Goal: Transaction & Acquisition: Purchase product/service

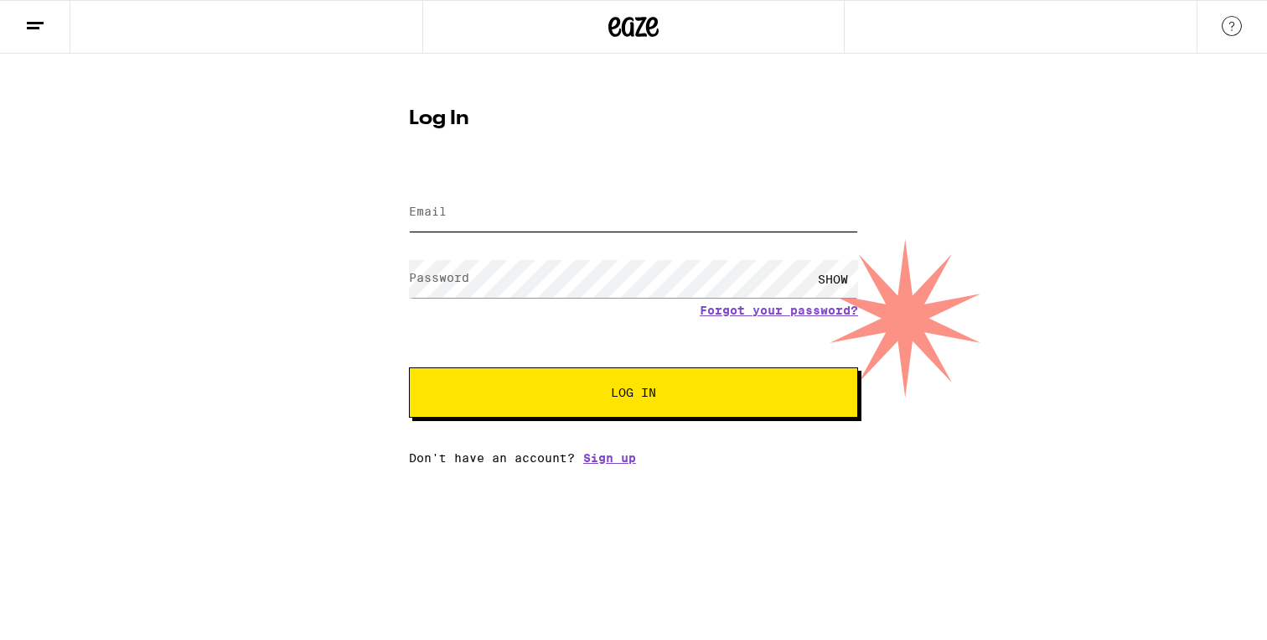
click at [624, 204] on input "Email" at bounding box center [633, 213] width 449 height 38
type input "[EMAIL_ADDRESS][DOMAIN_NAME]"
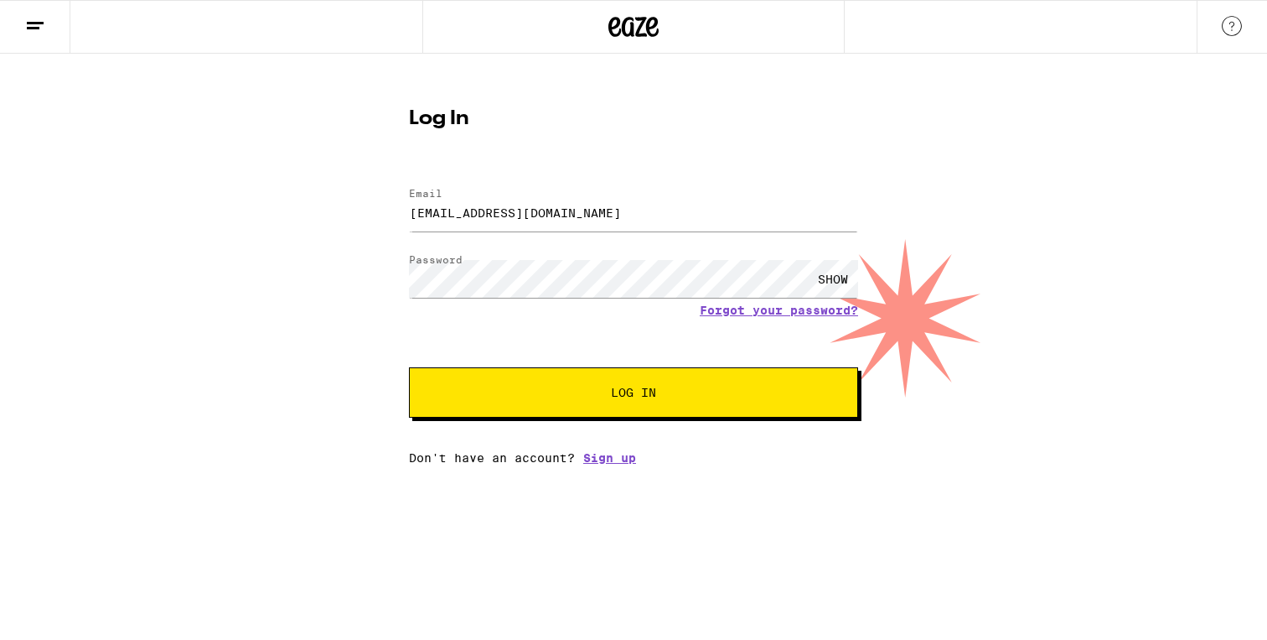
click at [575, 406] on button "Log In" at bounding box center [633, 392] width 449 height 50
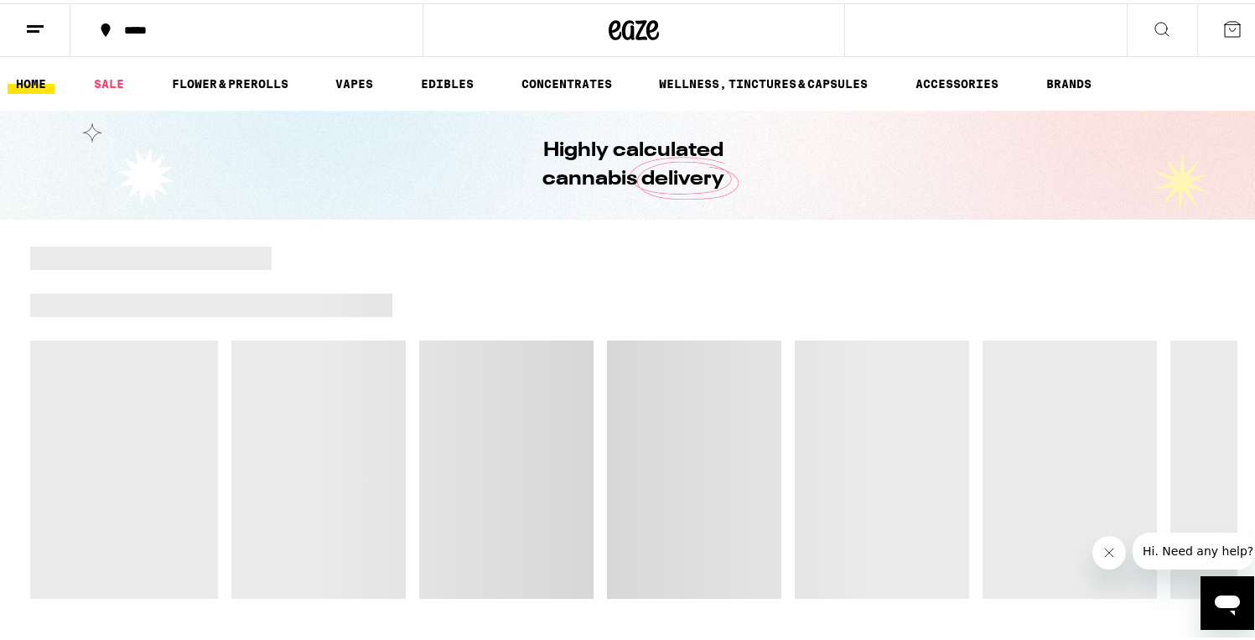
click at [168, 27] on div "*****" at bounding box center [255, 27] width 279 height 12
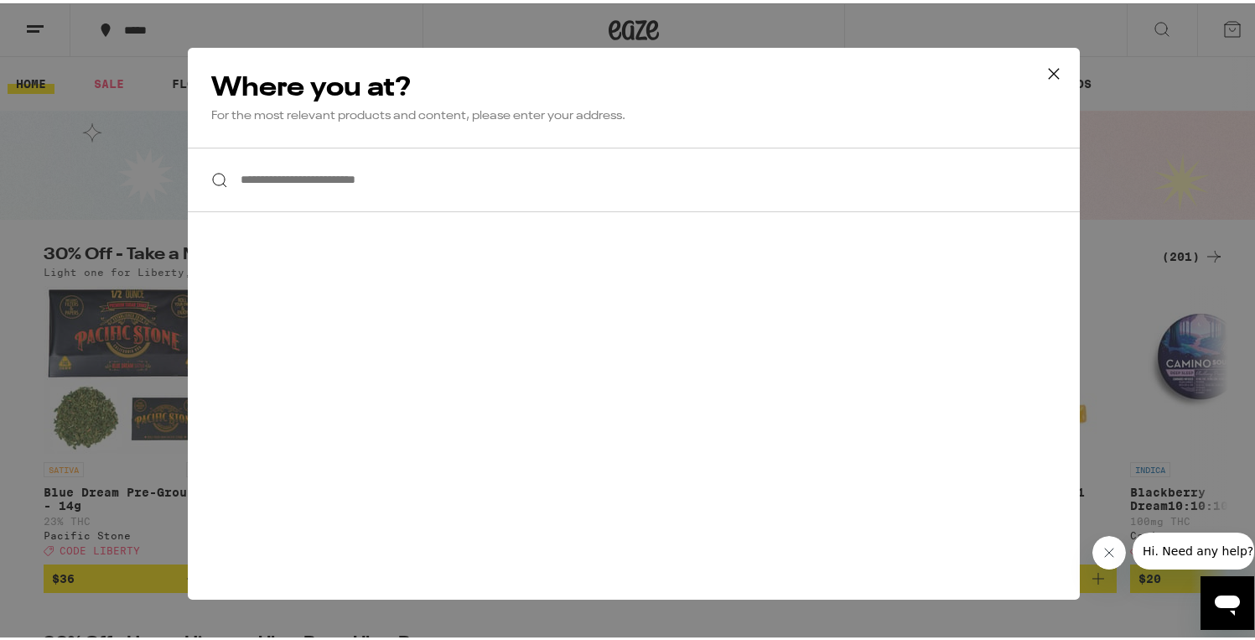
click at [319, 174] on input "**********" at bounding box center [634, 176] width 892 height 65
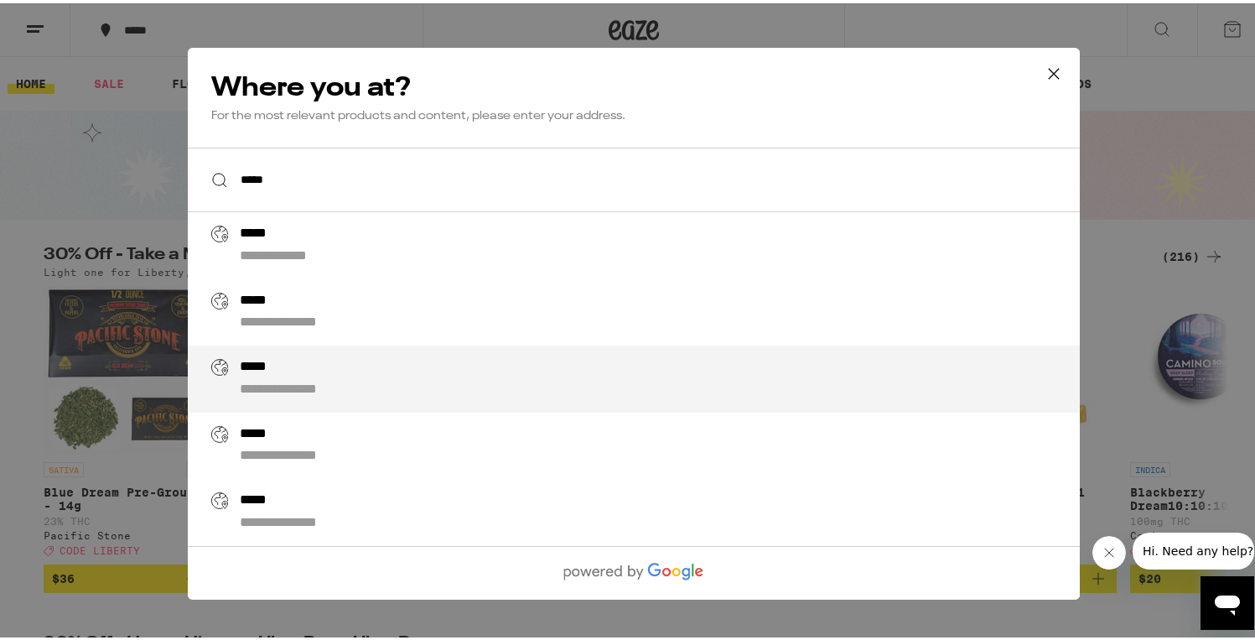
click at [414, 376] on div "**********" at bounding box center [667, 375] width 855 height 40
type input "**********"
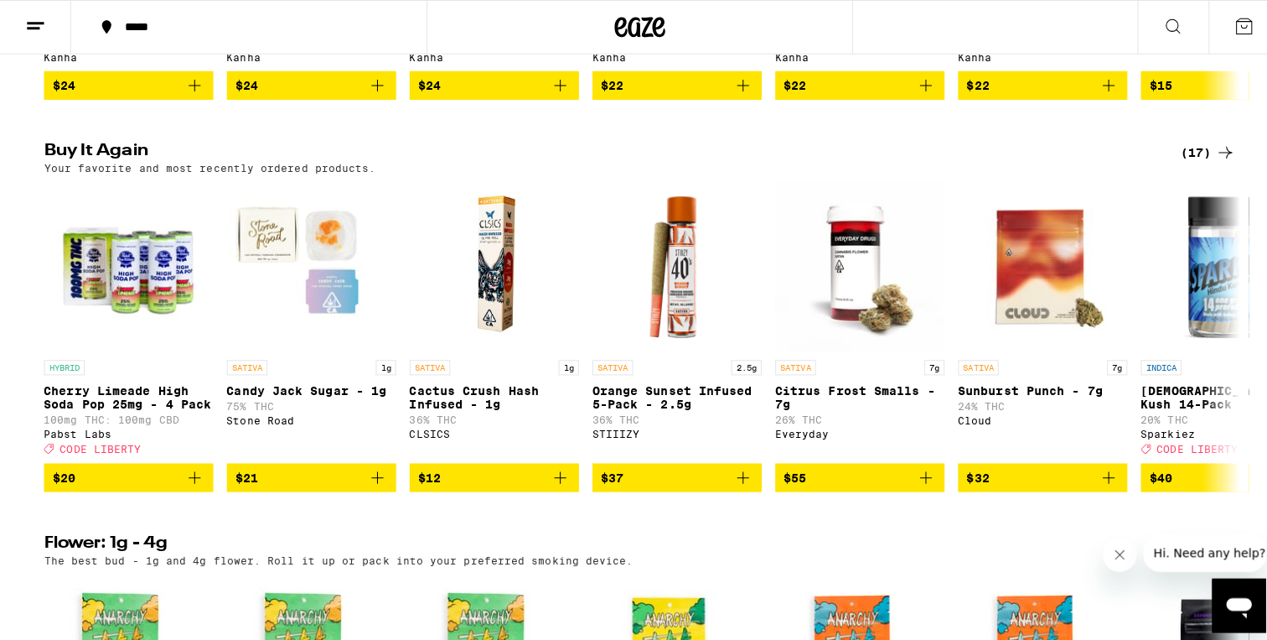
scroll to position [1267, 0]
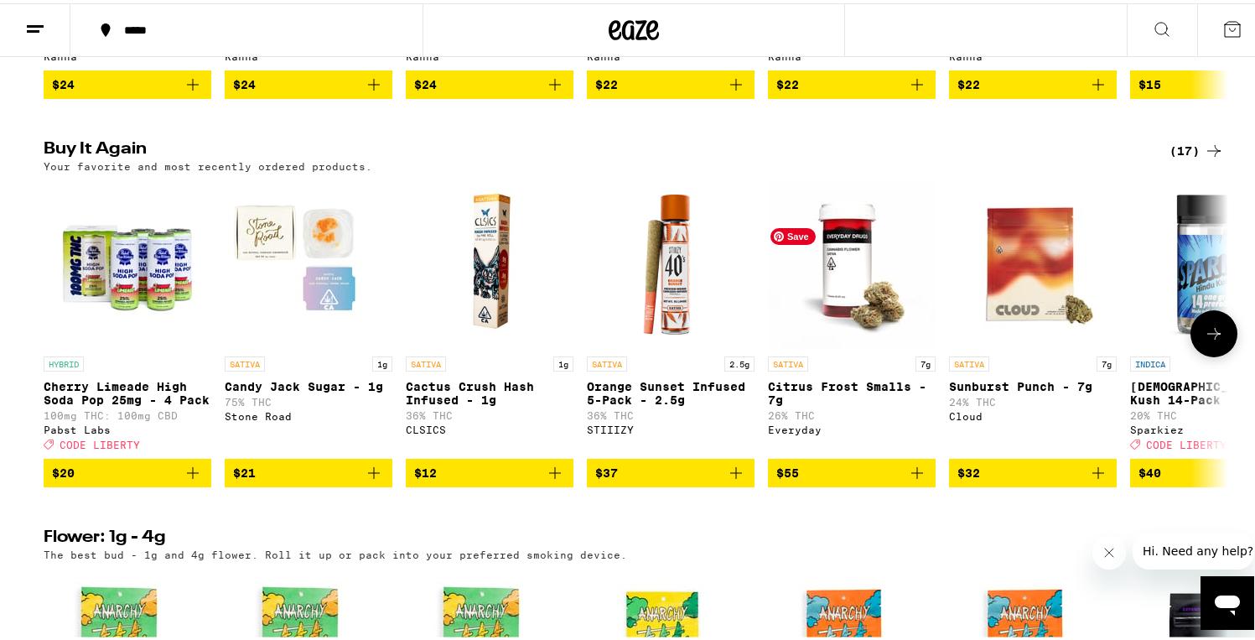
click at [843, 323] on img "Open page for Citrus Frost Smalls - 7g from Everyday" at bounding box center [852, 261] width 168 height 168
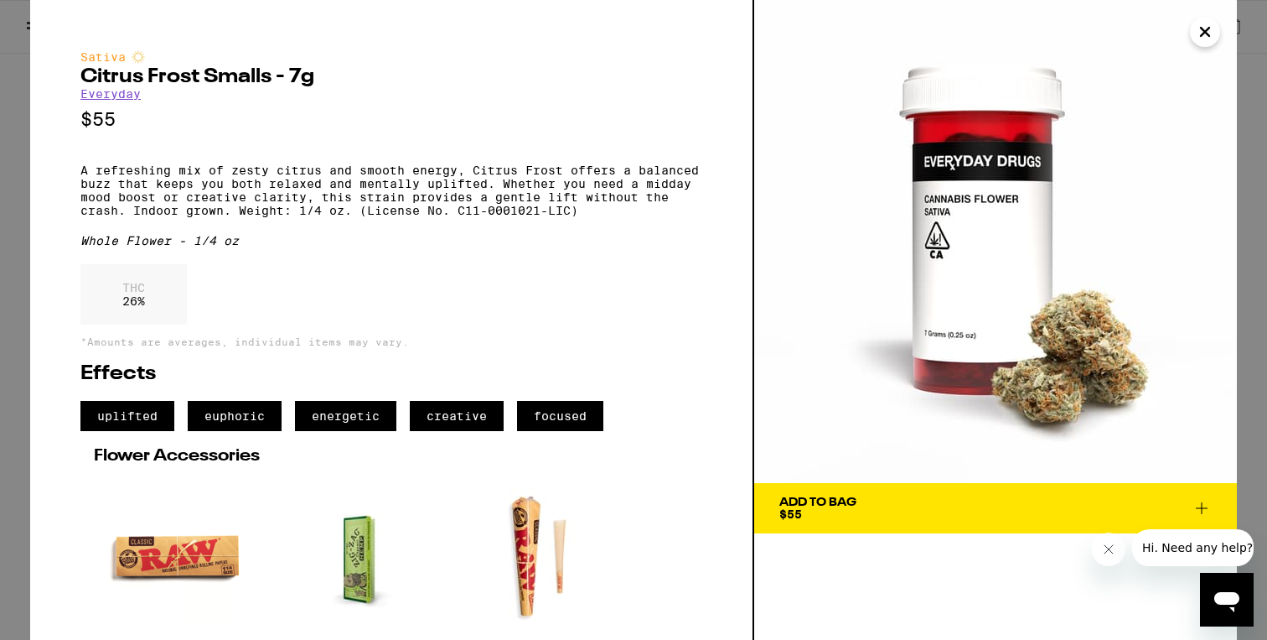
click at [1210, 38] on icon "Close" at bounding box center [1205, 31] width 20 height 25
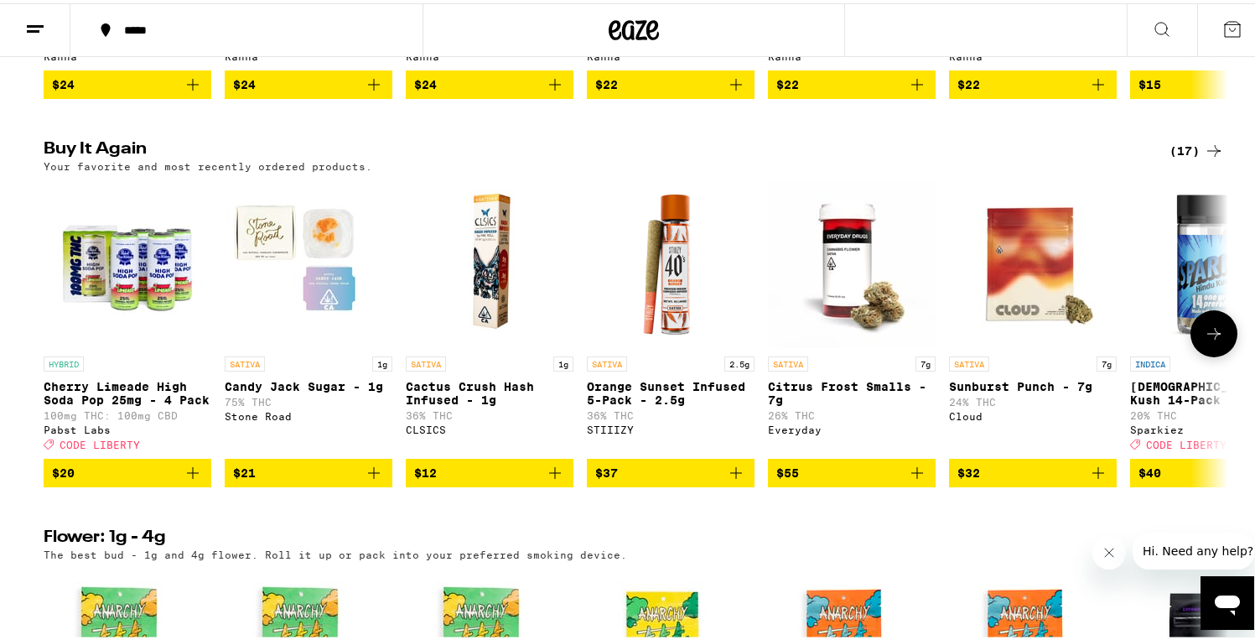
click at [1204, 340] on icon at bounding box center [1214, 330] width 20 height 20
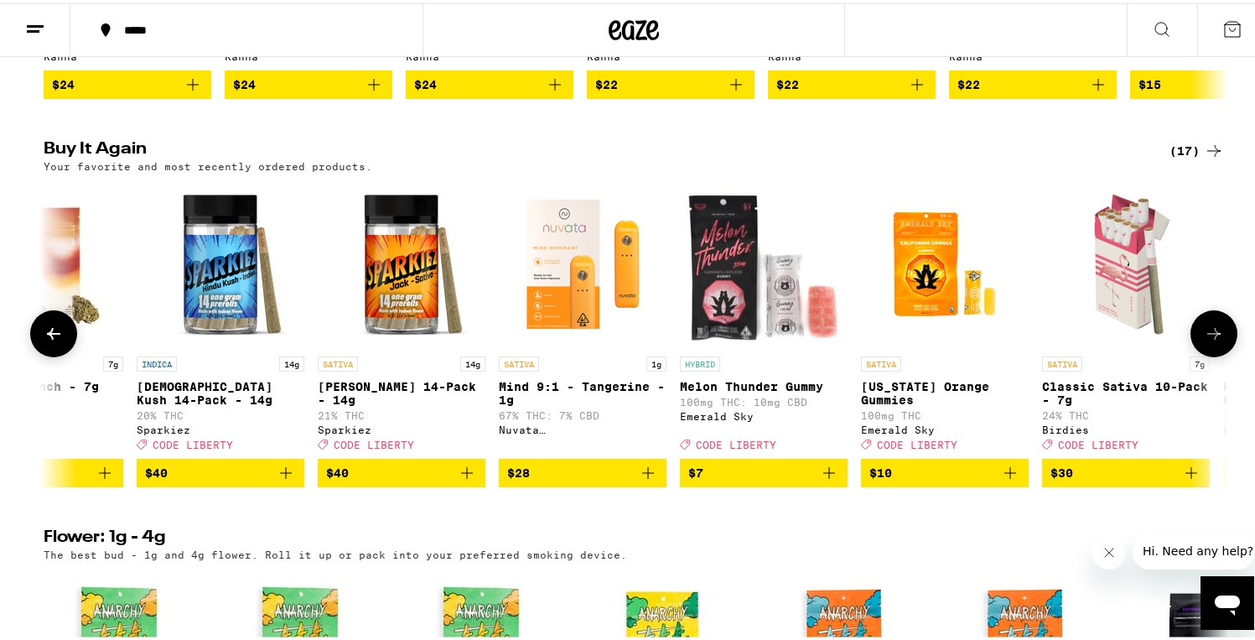
scroll to position [0, 997]
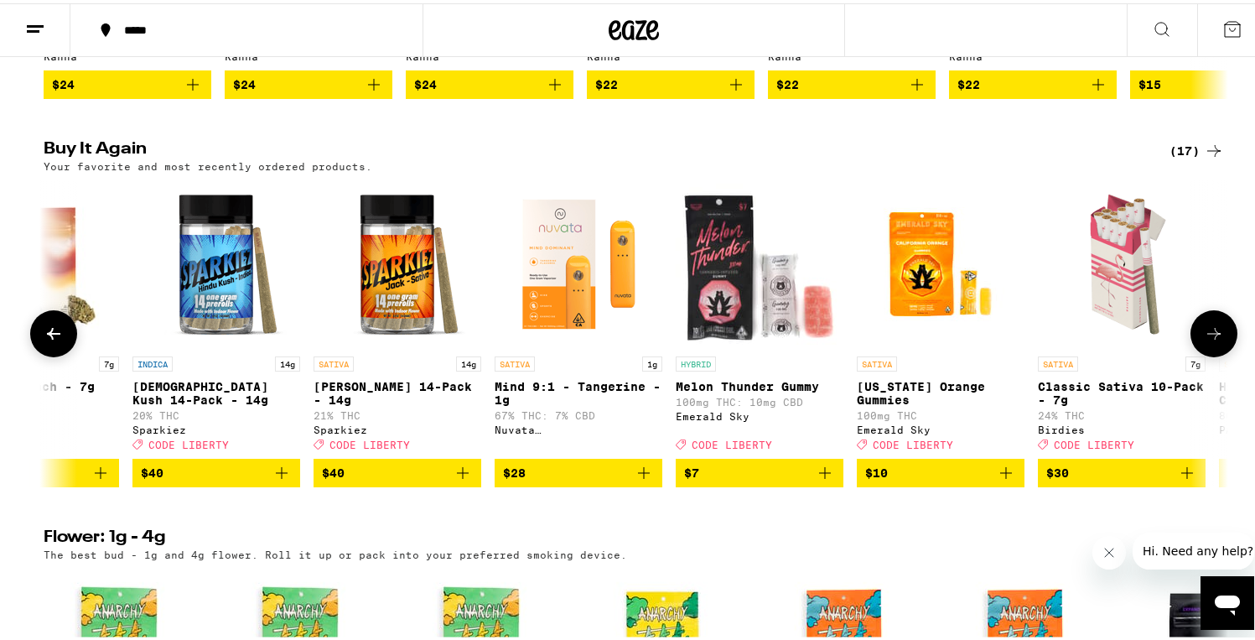
click at [1204, 340] on icon at bounding box center [1214, 330] width 20 height 20
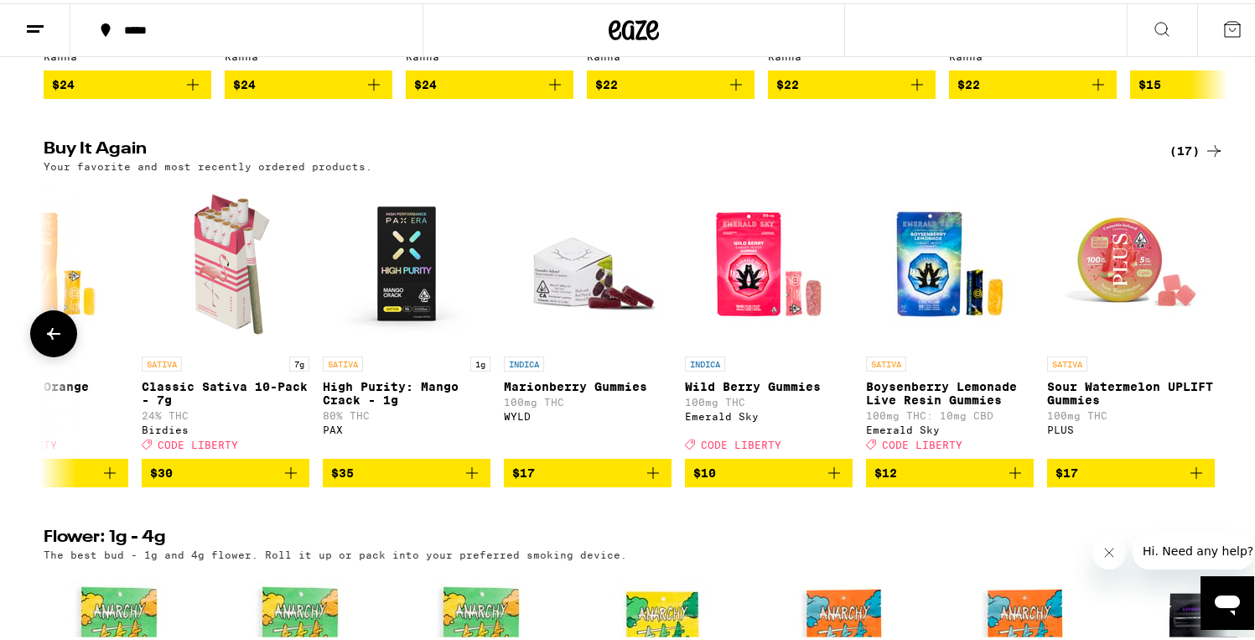
scroll to position [0, 1898]
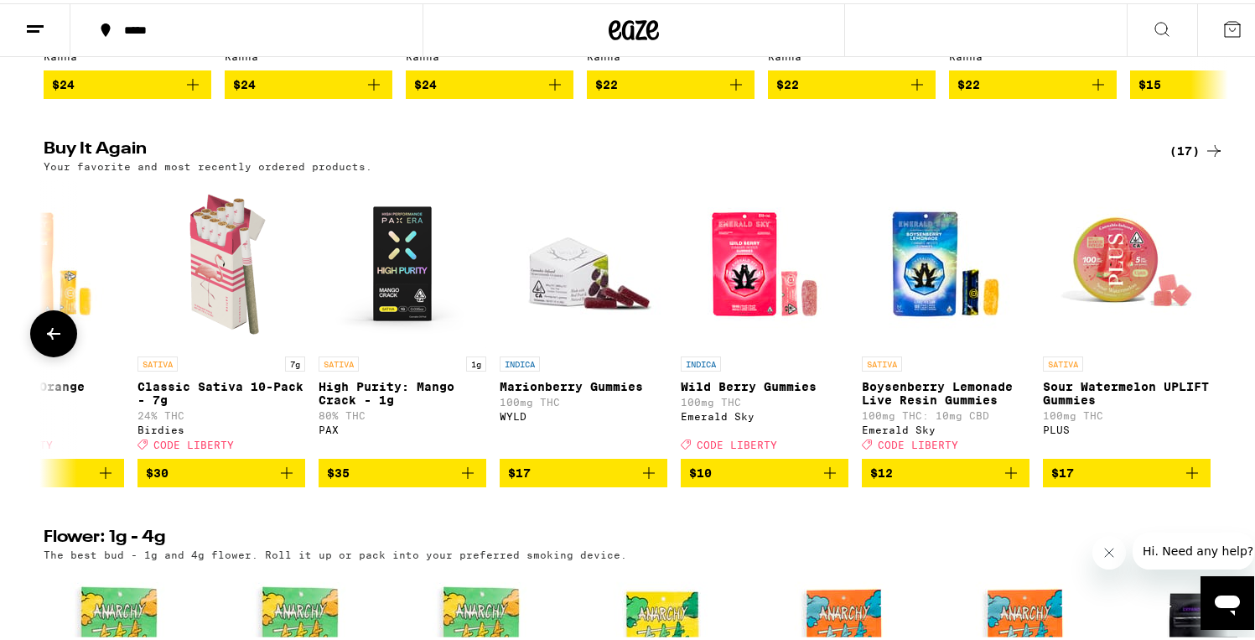
click at [44, 340] on icon at bounding box center [54, 330] width 20 height 20
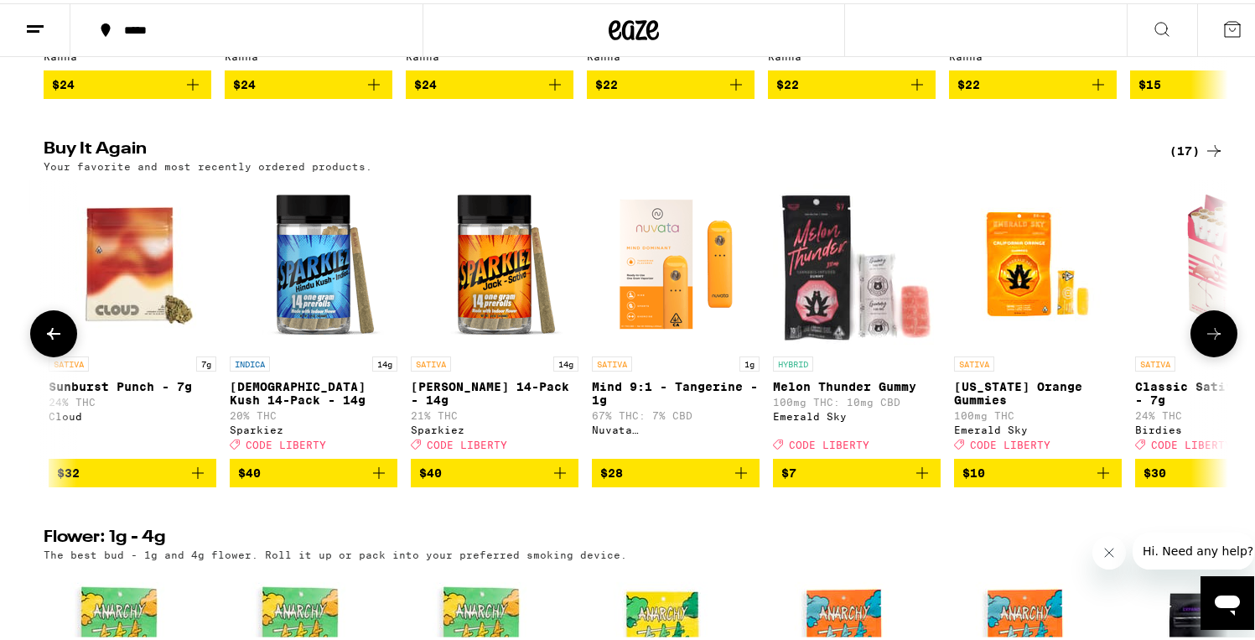
click at [44, 340] on icon at bounding box center [54, 330] width 20 height 20
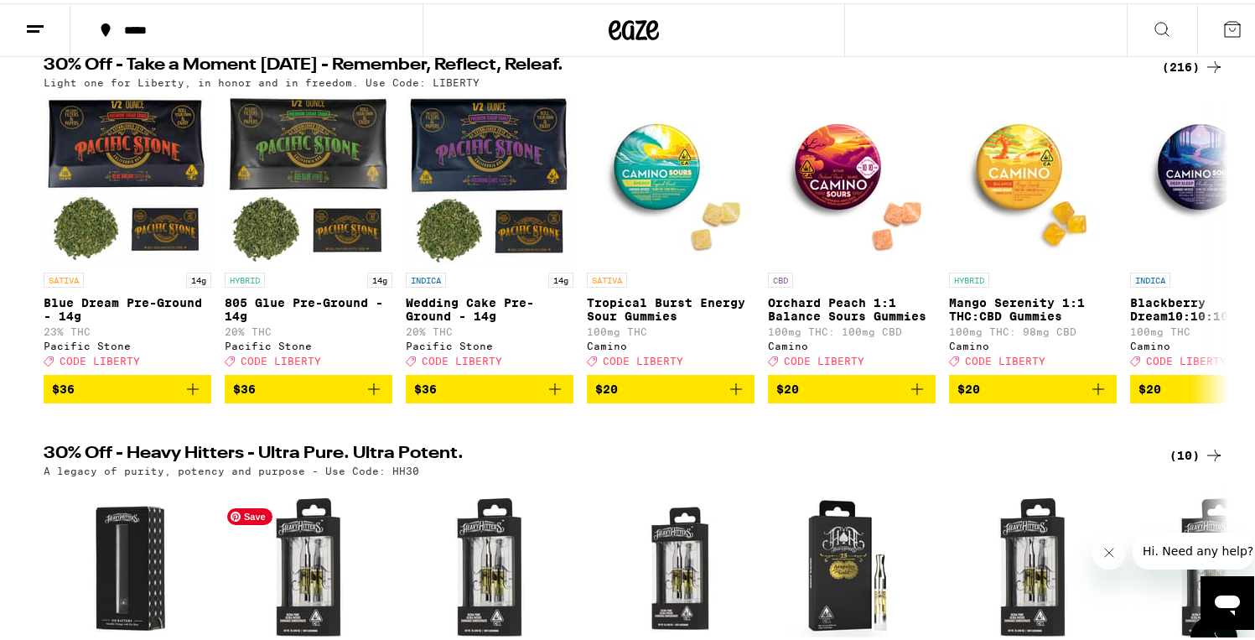
scroll to position [0, 0]
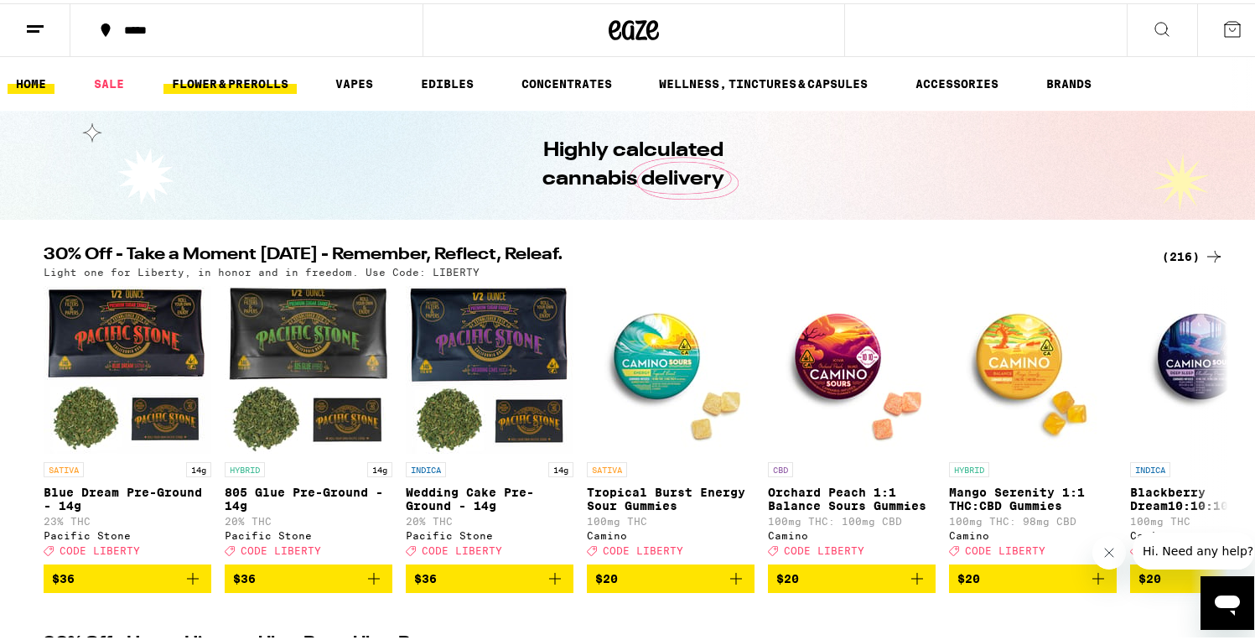
click at [240, 77] on link "FLOWER & PREROLLS" at bounding box center [229, 80] width 133 height 20
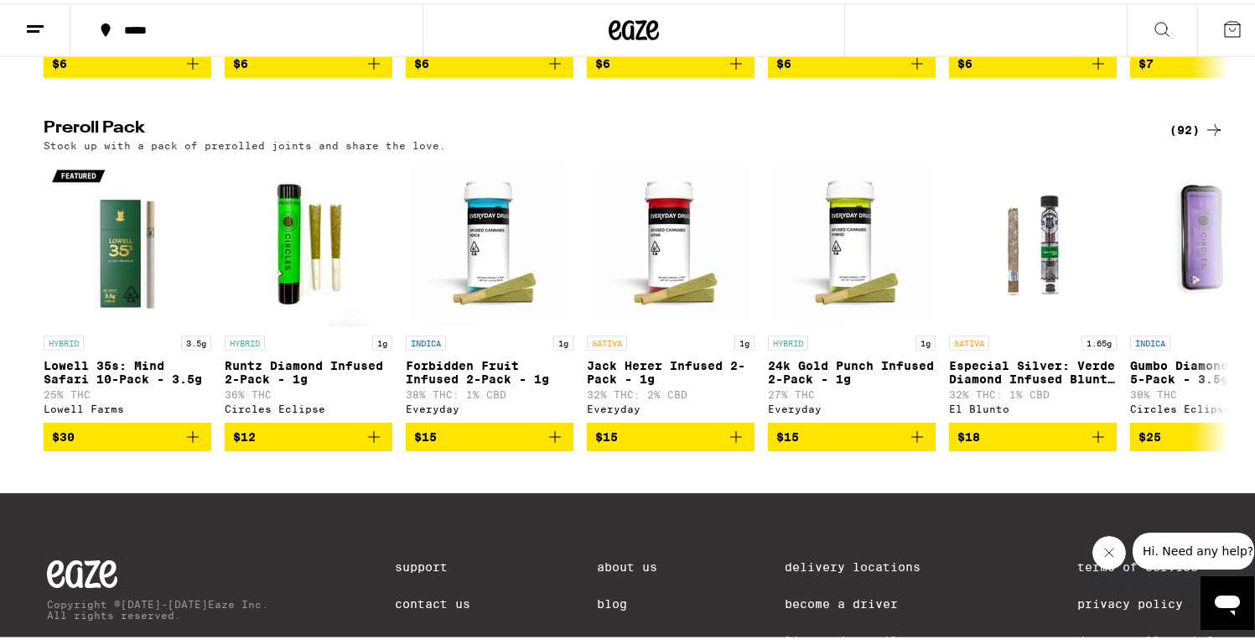
scroll to position [1242, 0]
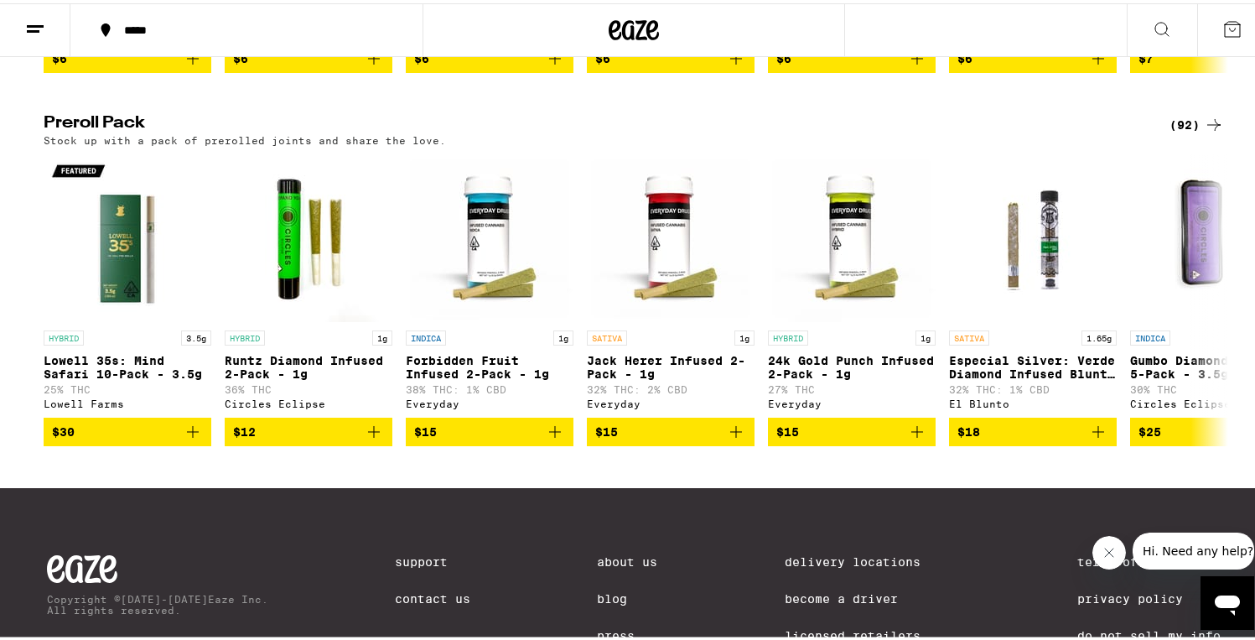
click at [1184, 142] on div "Stock up with a pack of prerolled joints and share the love." at bounding box center [634, 137] width 1180 height 11
click at [1175, 132] on div "(92)" at bounding box center [1196, 121] width 54 height 20
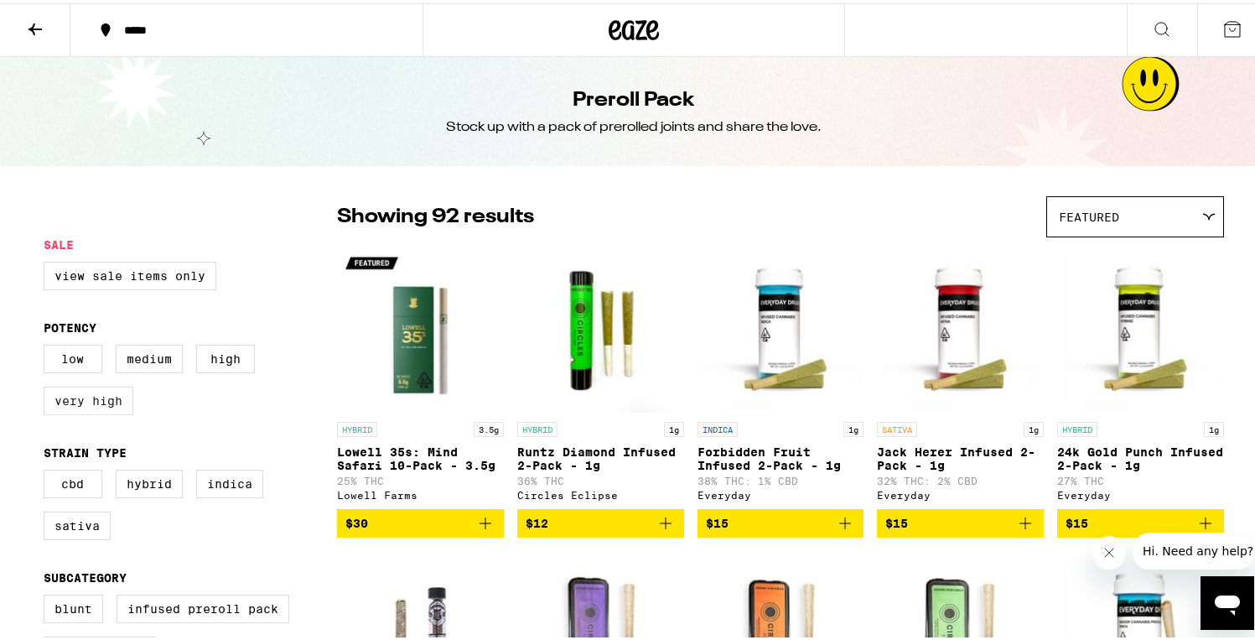
click at [100, 403] on label "Very High" at bounding box center [89, 397] width 90 height 28
click at [48, 345] on input "Very High" at bounding box center [47, 344] width 1 height 1
checkbox input "true"
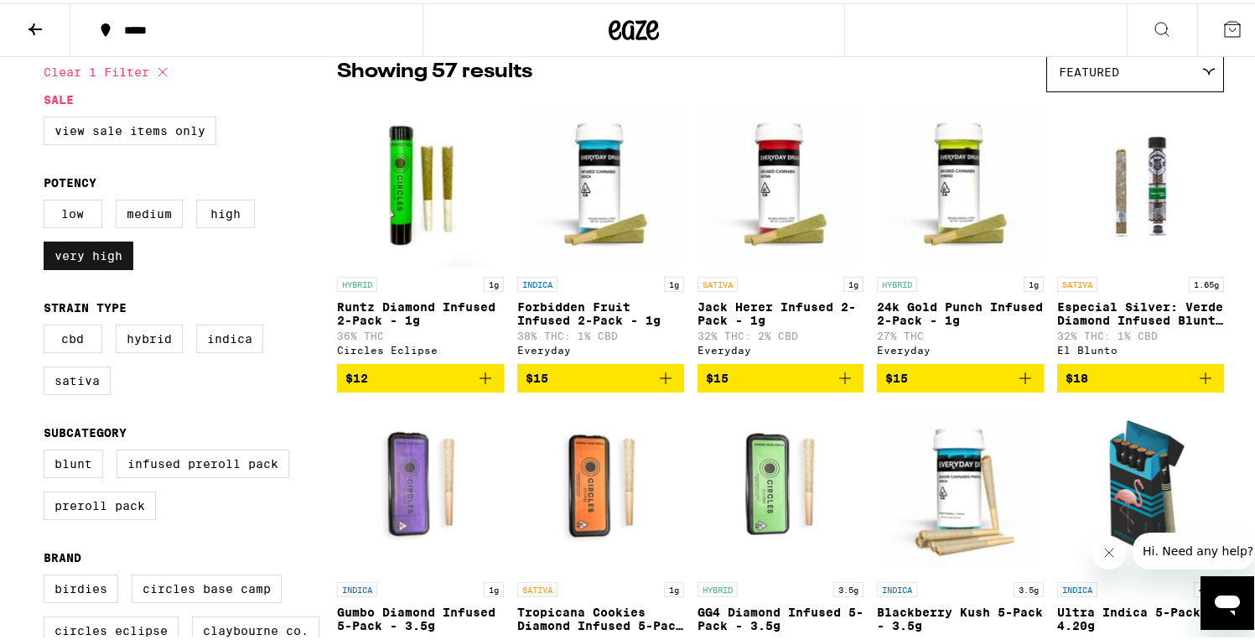
scroll to position [151, 0]
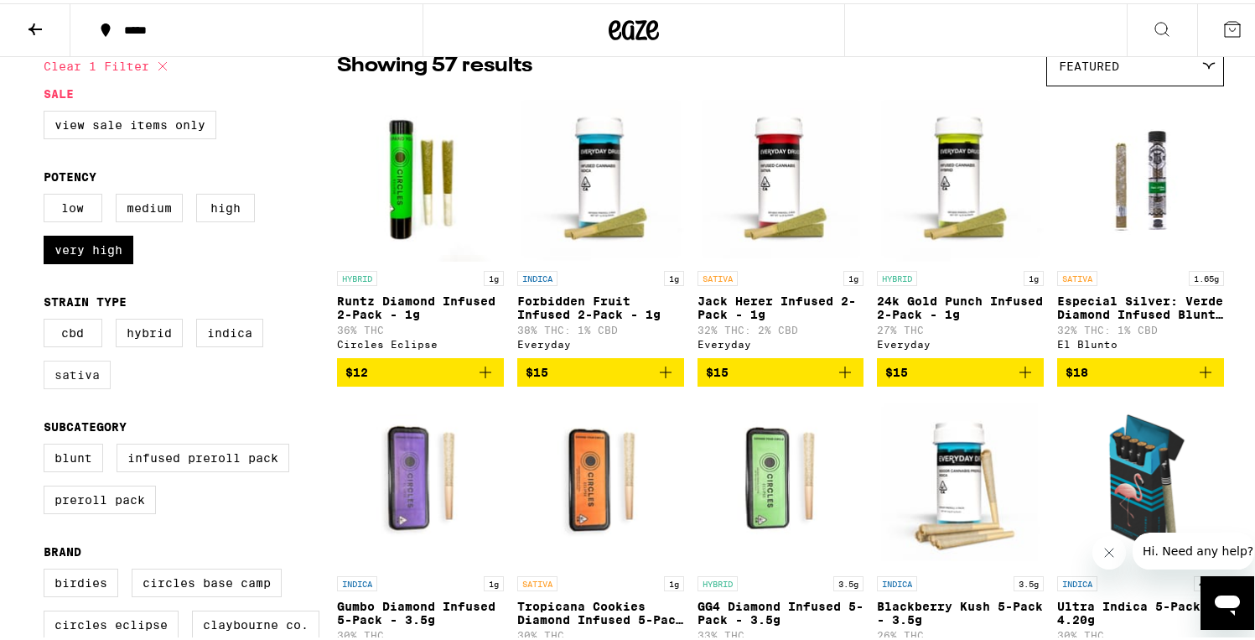
click at [73, 386] on label "Sativa" at bounding box center [77, 371] width 67 height 28
click at [48, 319] on input "Sativa" at bounding box center [47, 318] width 1 height 1
checkbox input "true"
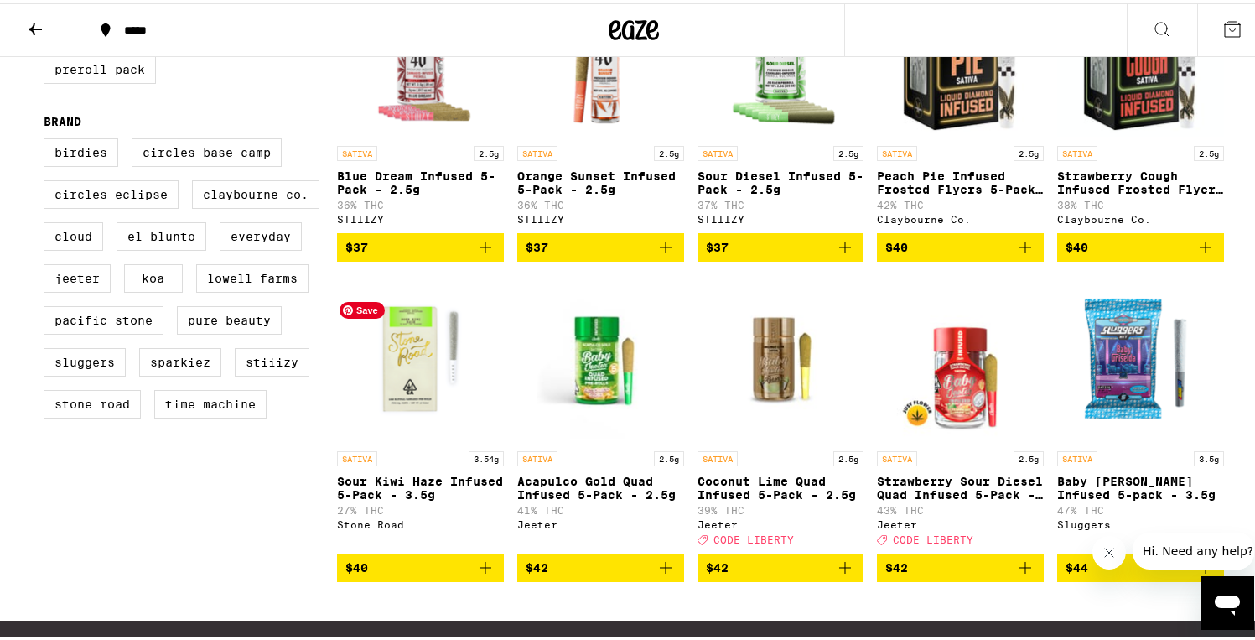
scroll to position [588, 0]
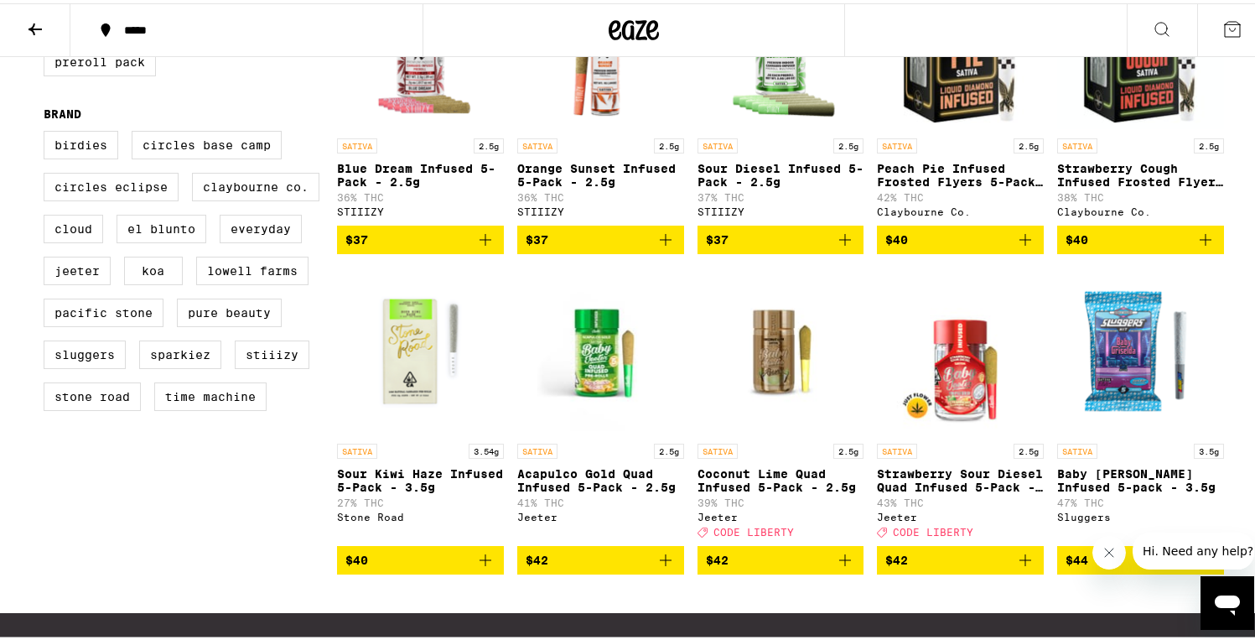
click at [483, 567] on icon "Add to bag" at bounding box center [485, 557] width 20 height 20
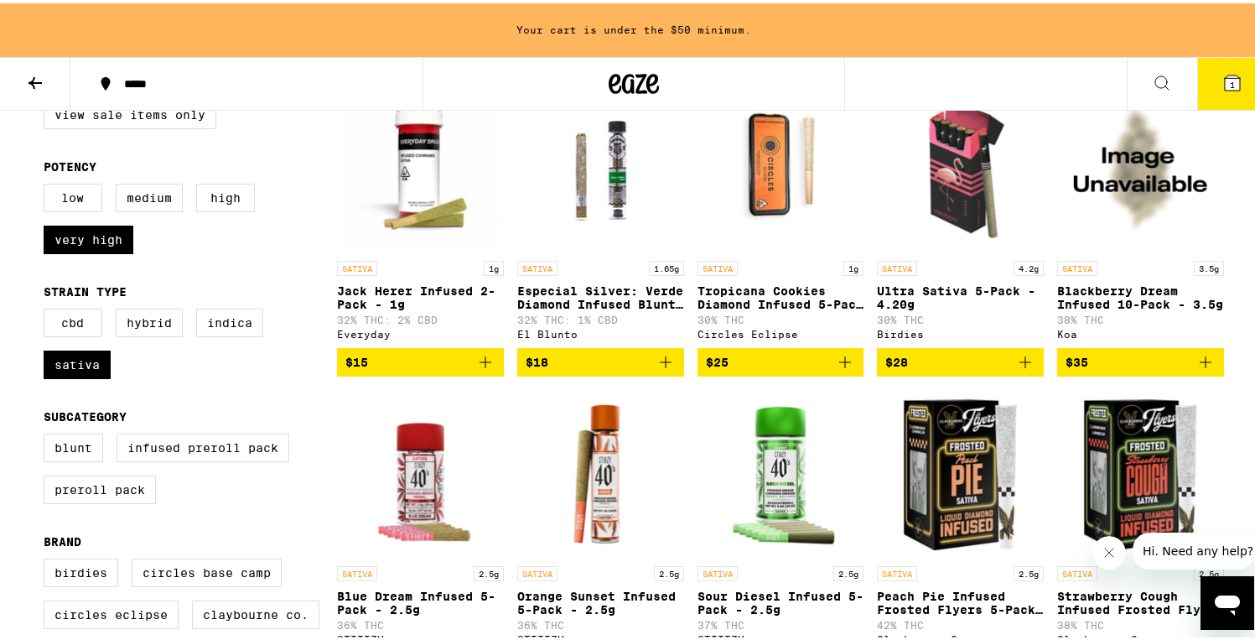
scroll to position [214, 0]
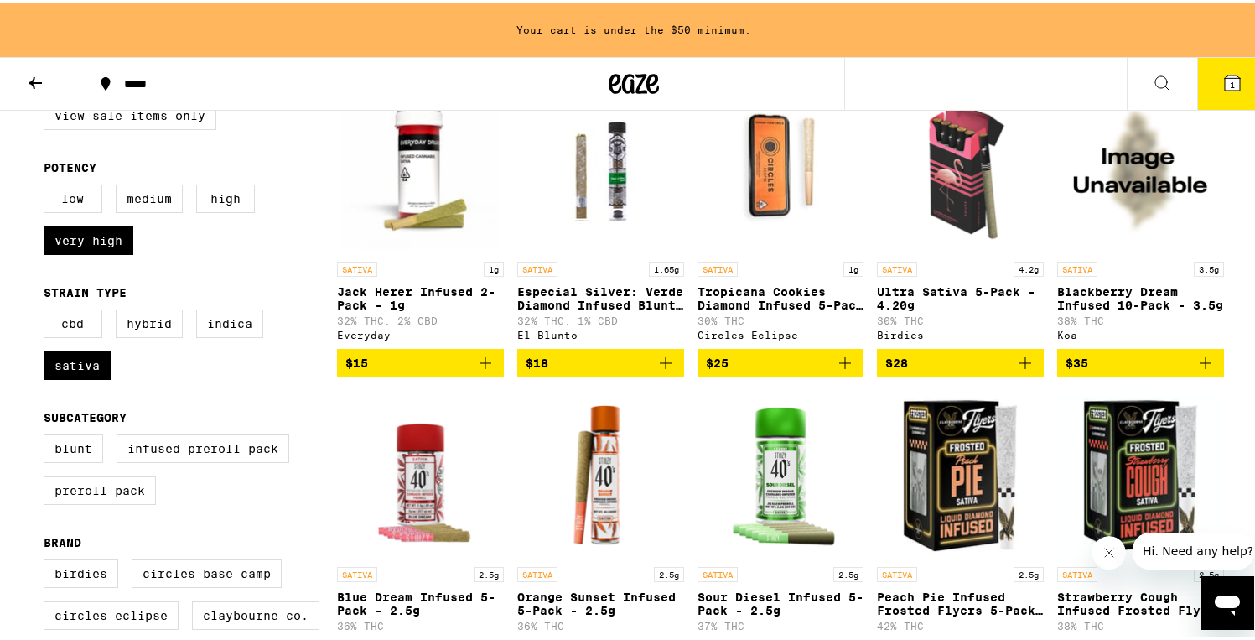
click at [482, 367] on icon "Add to bag" at bounding box center [485, 360] width 20 height 20
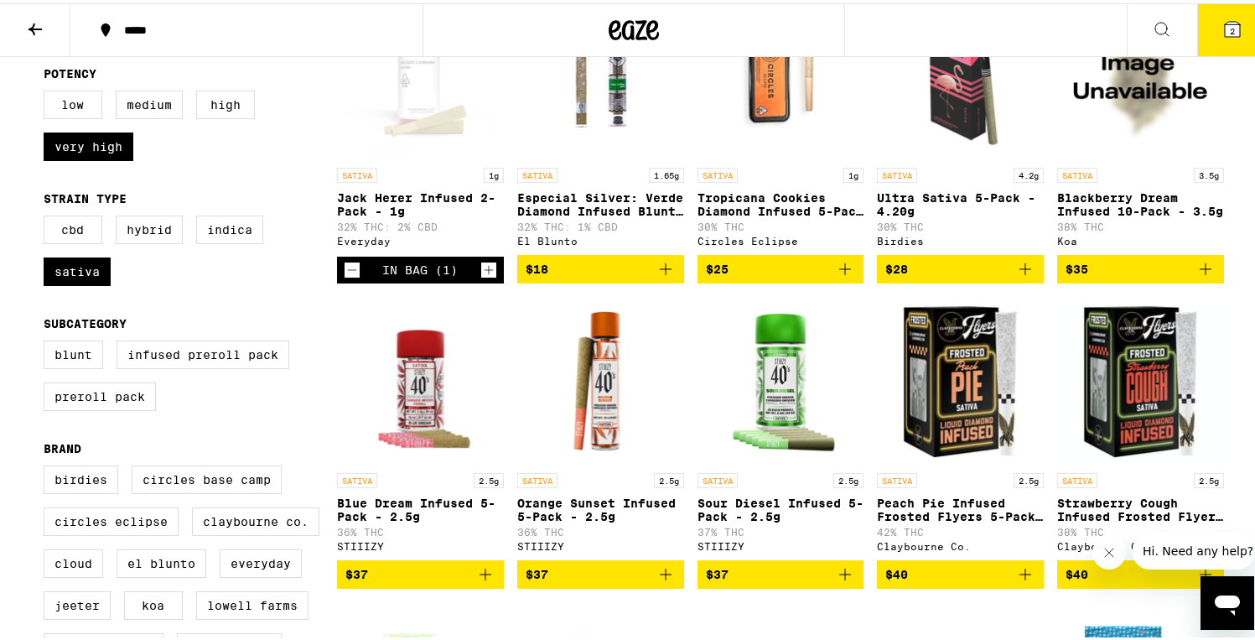
scroll to position [263, 0]
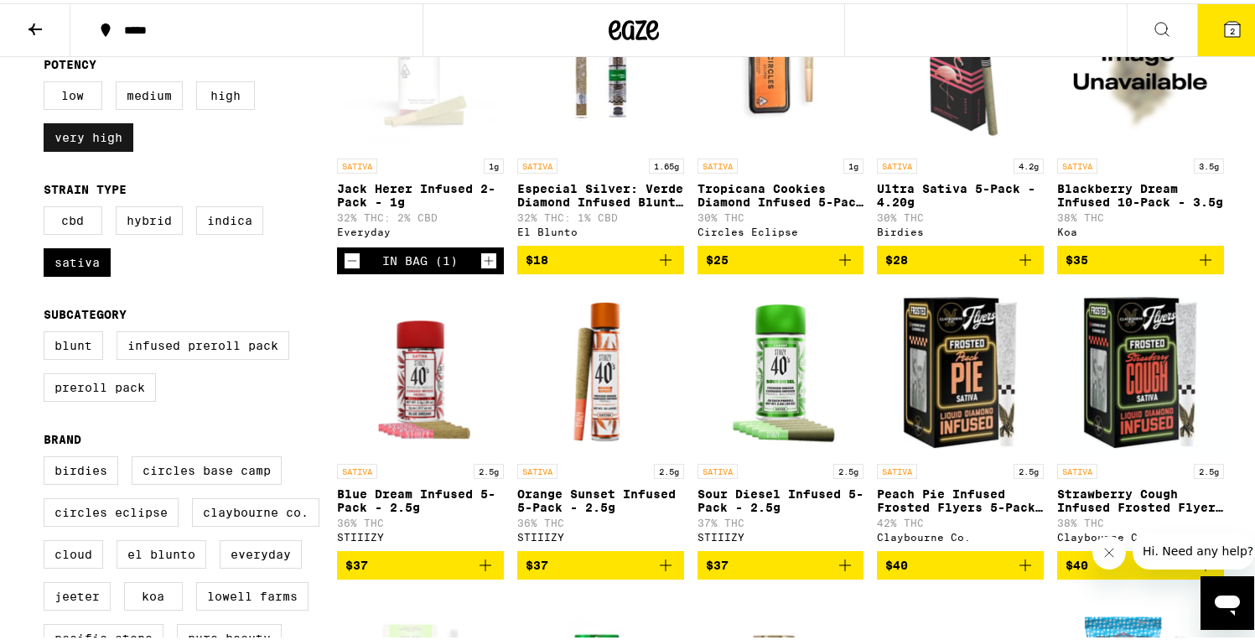
click at [100, 148] on label "Very High" at bounding box center [89, 134] width 90 height 28
click at [48, 81] on input "Very High" at bounding box center [47, 80] width 1 height 1
checkbox input "false"
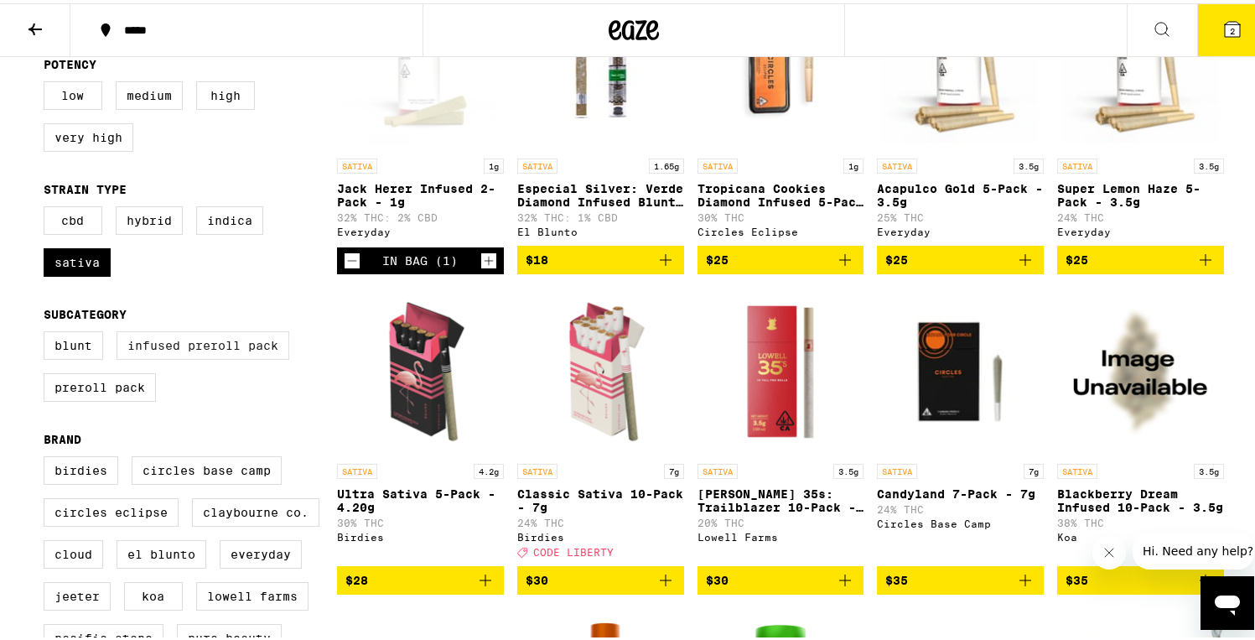
click at [182, 356] on label "Infused Preroll Pack" at bounding box center [203, 342] width 173 height 28
click at [48, 331] on input "Infused Preroll Pack" at bounding box center [47, 330] width 1 height 1
checkbox input "true"
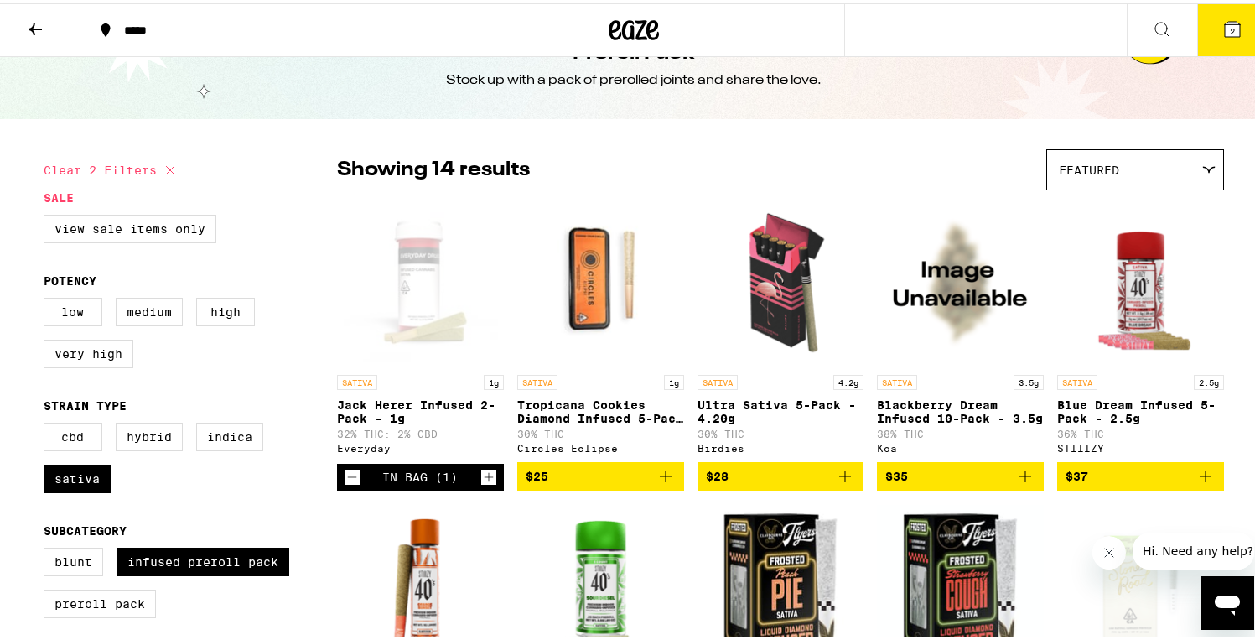
scroll to position [49, 0]
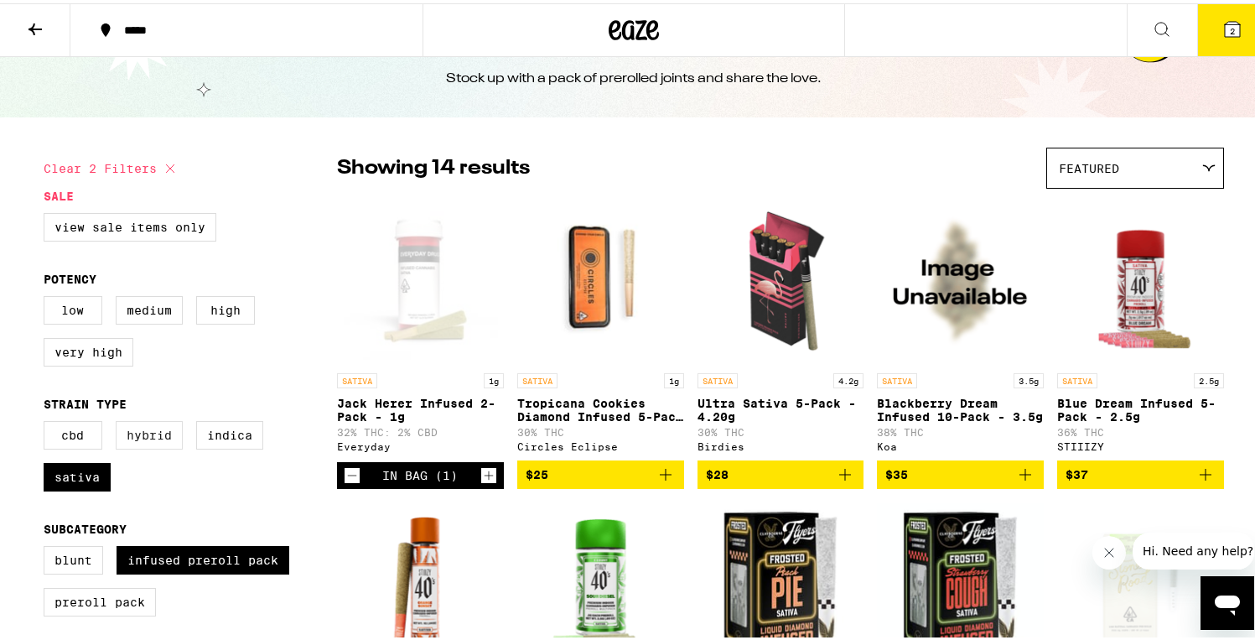
click at [153, 446] on label "Hybrid" at bounding box center [149, 431] width 67 height 28
click at [48, 421] on input "Hybrid" at bounding box center [47, 420] width 1 height 1
checkbox input "true"
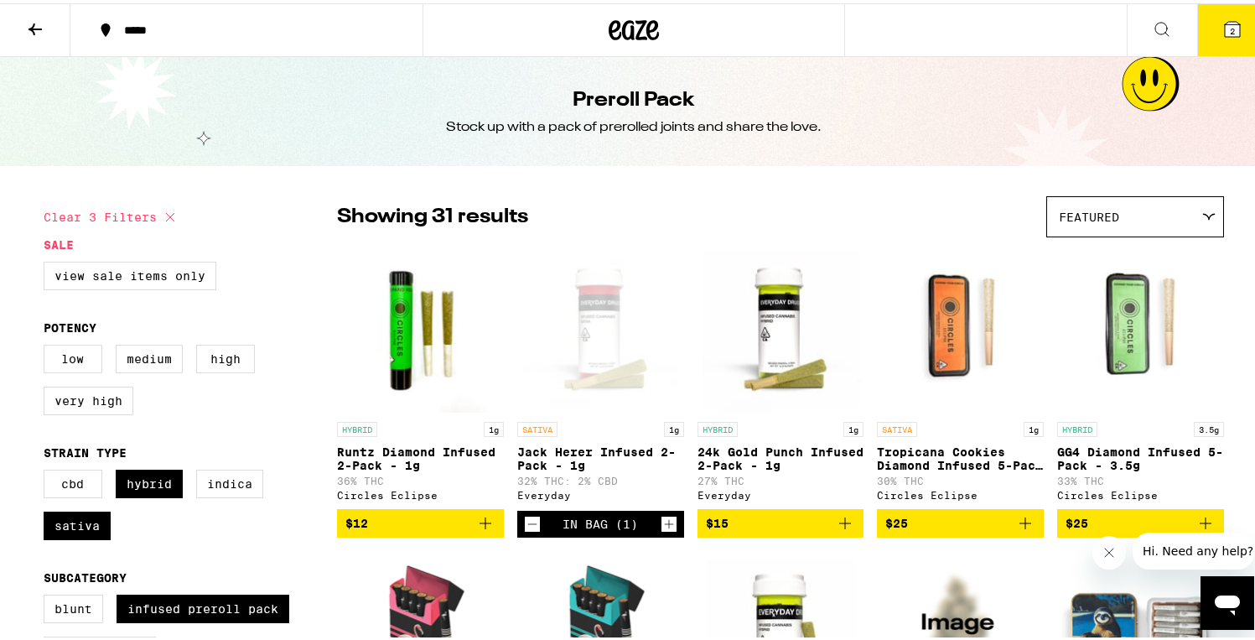
click at [30, 25] on icon at bounding box center [34, 26] width 13 height 12
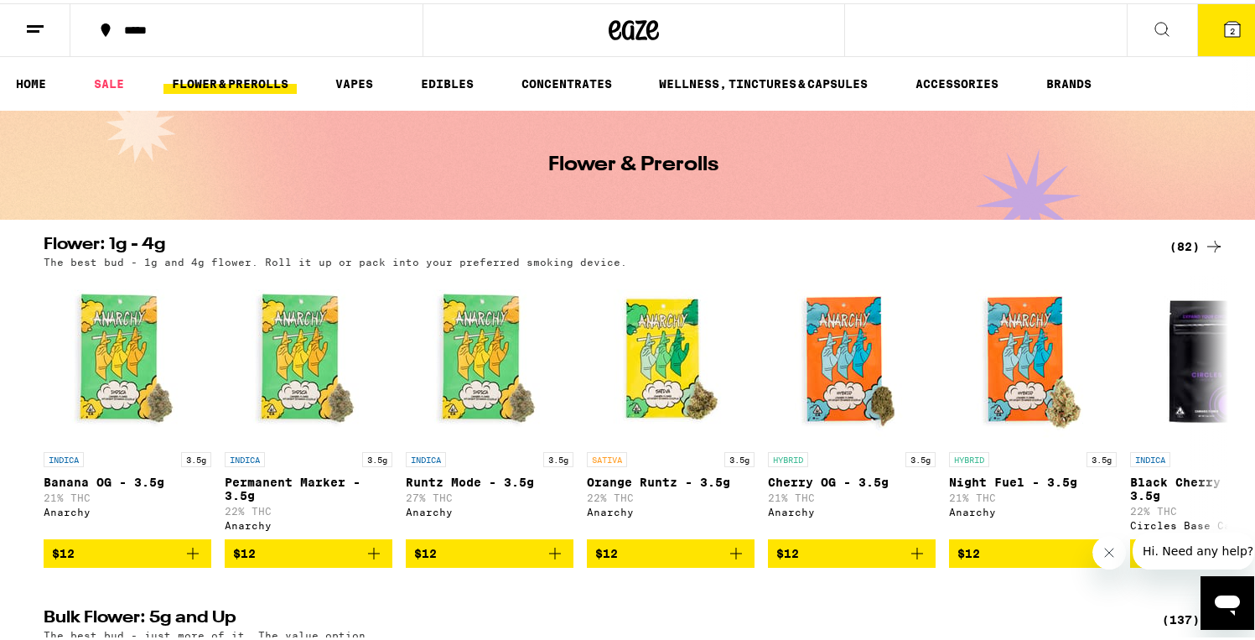
click at [1152, 28] on icon at bounding box center [1162, 26] width 20 height 20
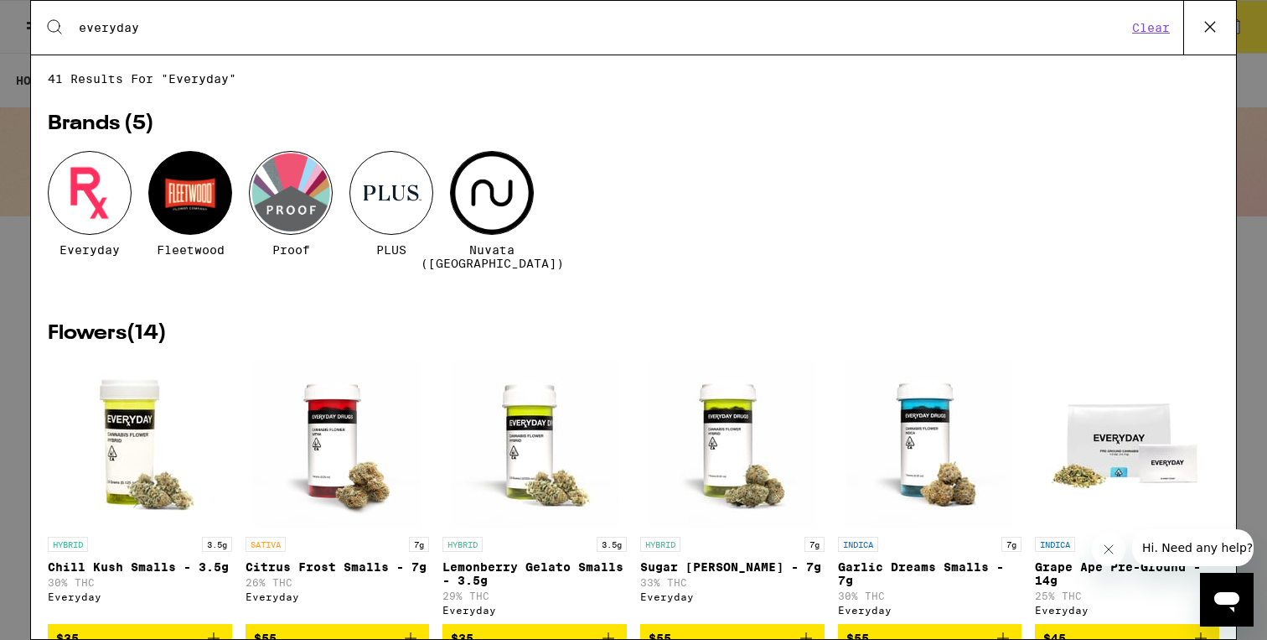
type input "everyday"
click at [84, 192] on div at bounding box center [90, 193] width 84 height 84
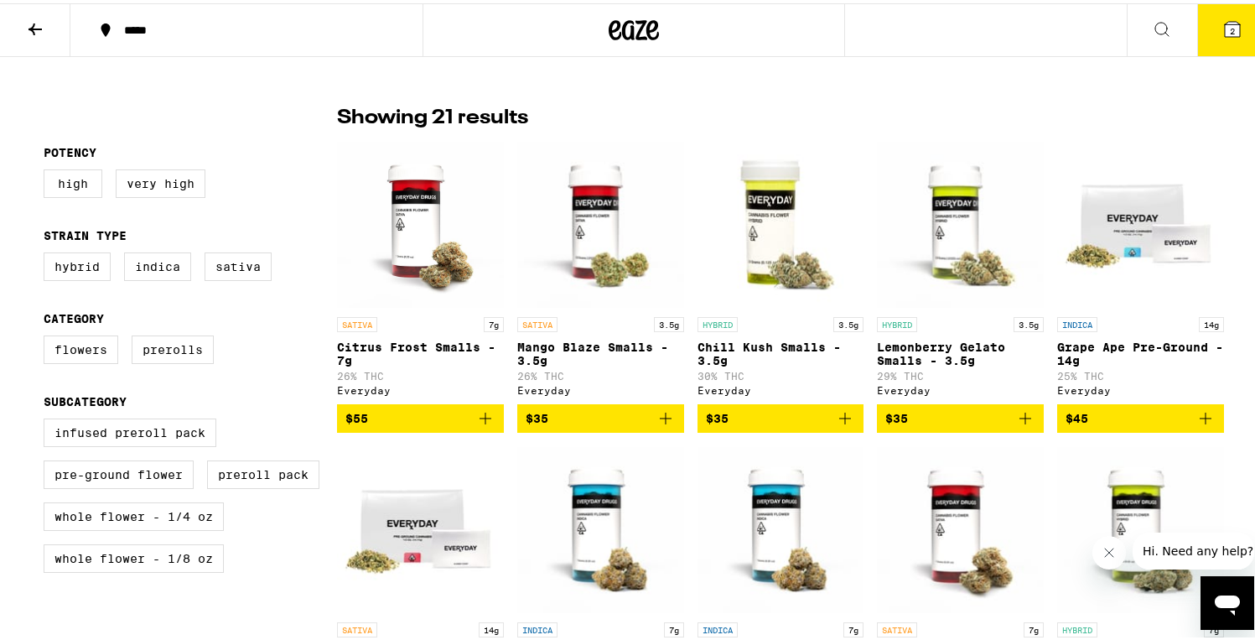
scroll to position [400, 0]
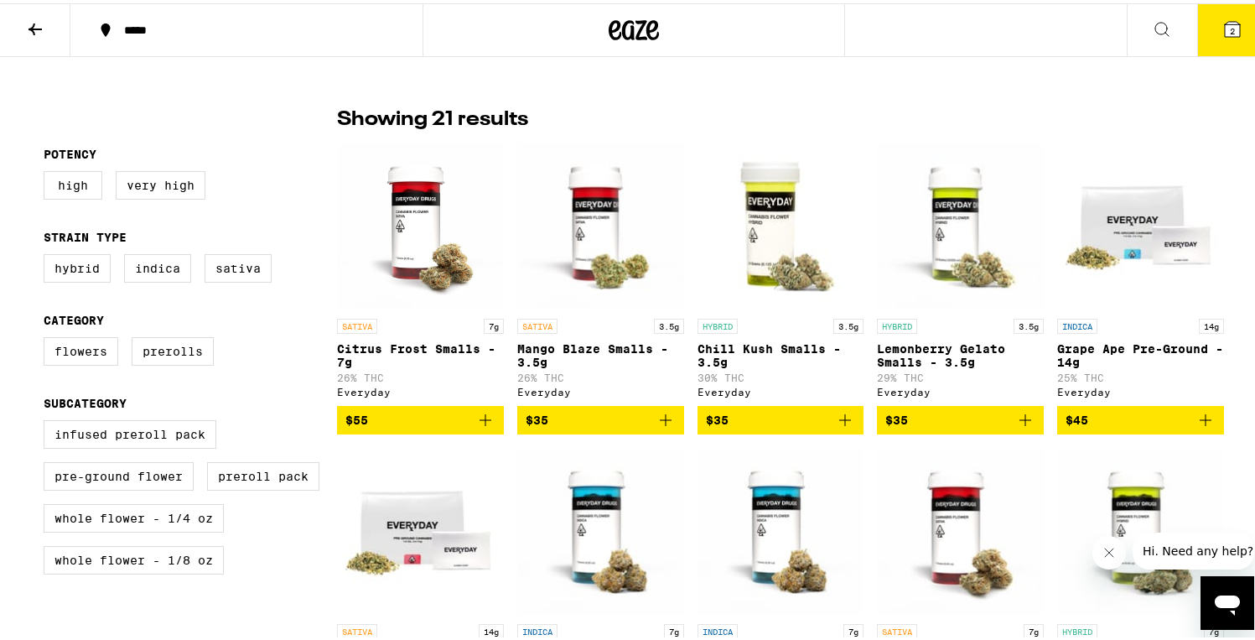
click at [1225, 18] on icon at bounding box center [1232, 25] width 15 height 15
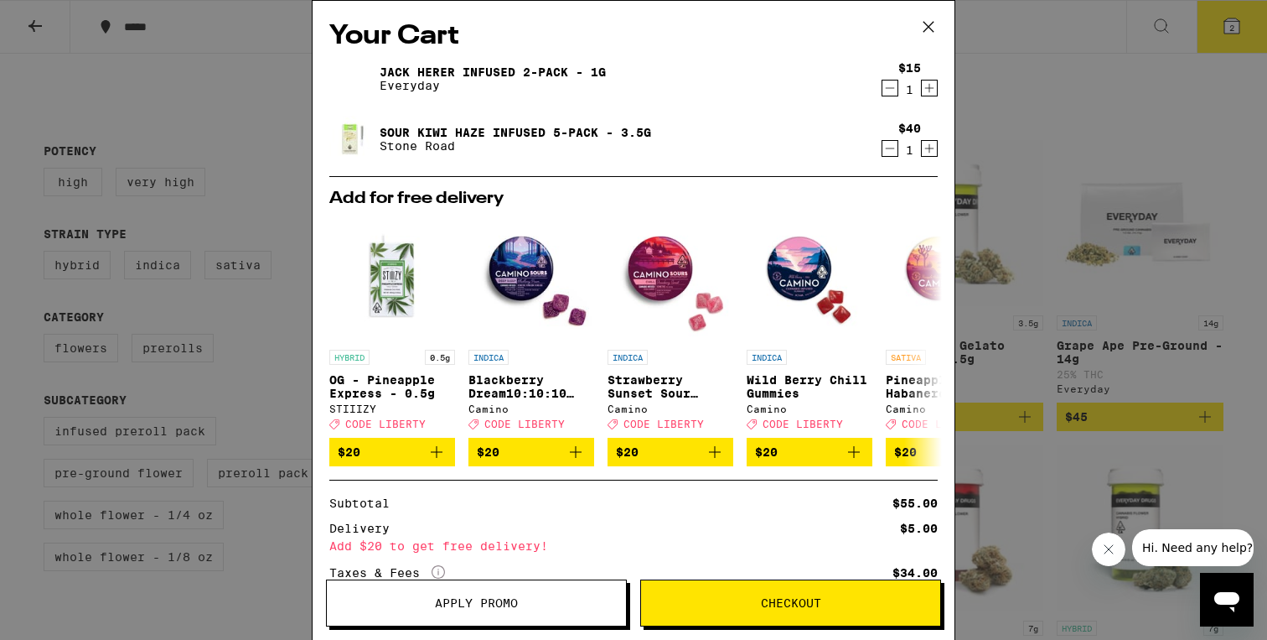
click at [928, 21] on icon at bounding box center [928, 26] width 25 height 25
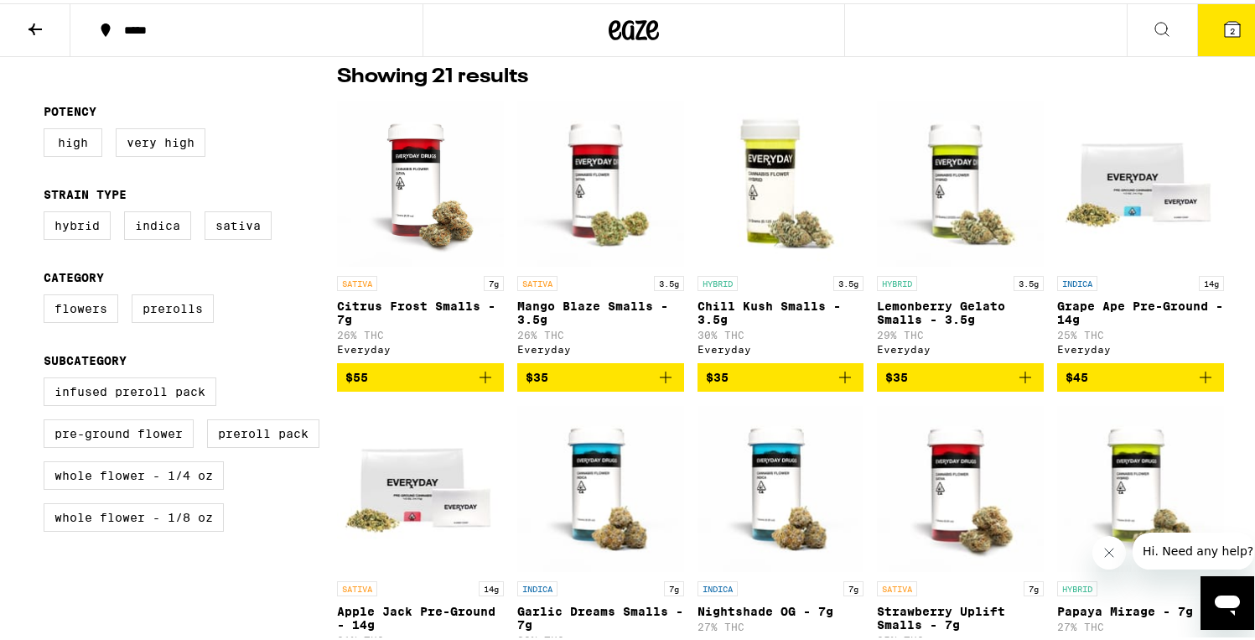
scroll to position [395, 0]
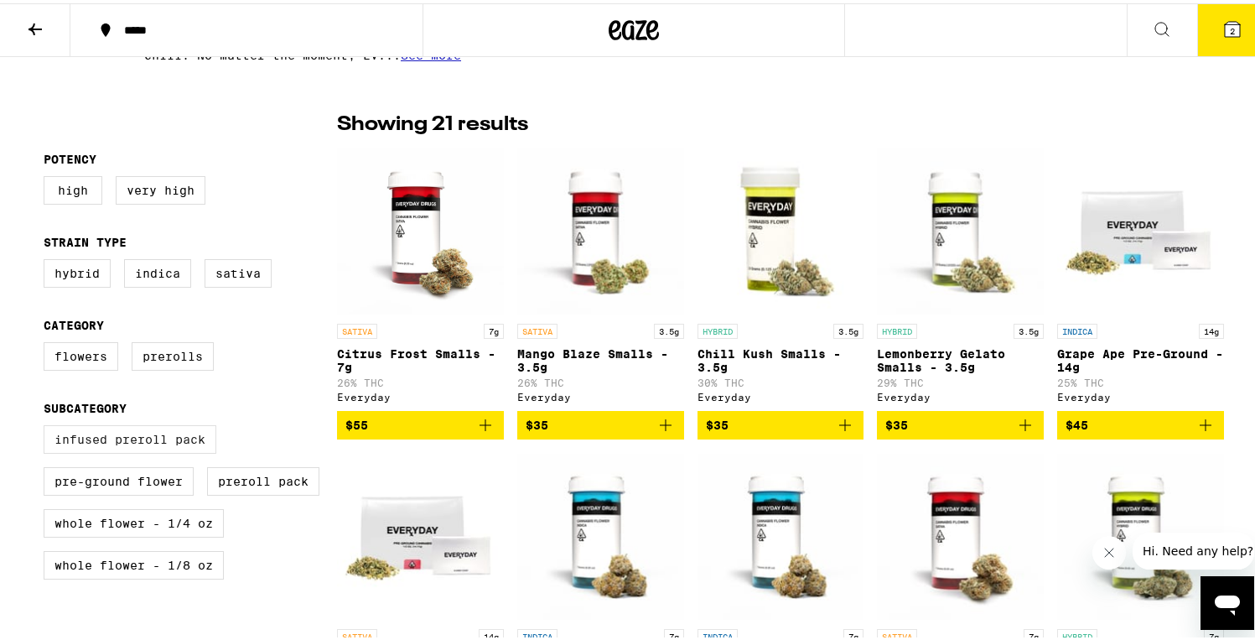
click at [191, 439] on label "Infused Preroll Pack" at bounding box center [130, 436] width 173 height 28
click at [48, 425] on input "Infused Preroll Pack" at bounding box center [47, 424] width 1 height 1
checkbox input "true"
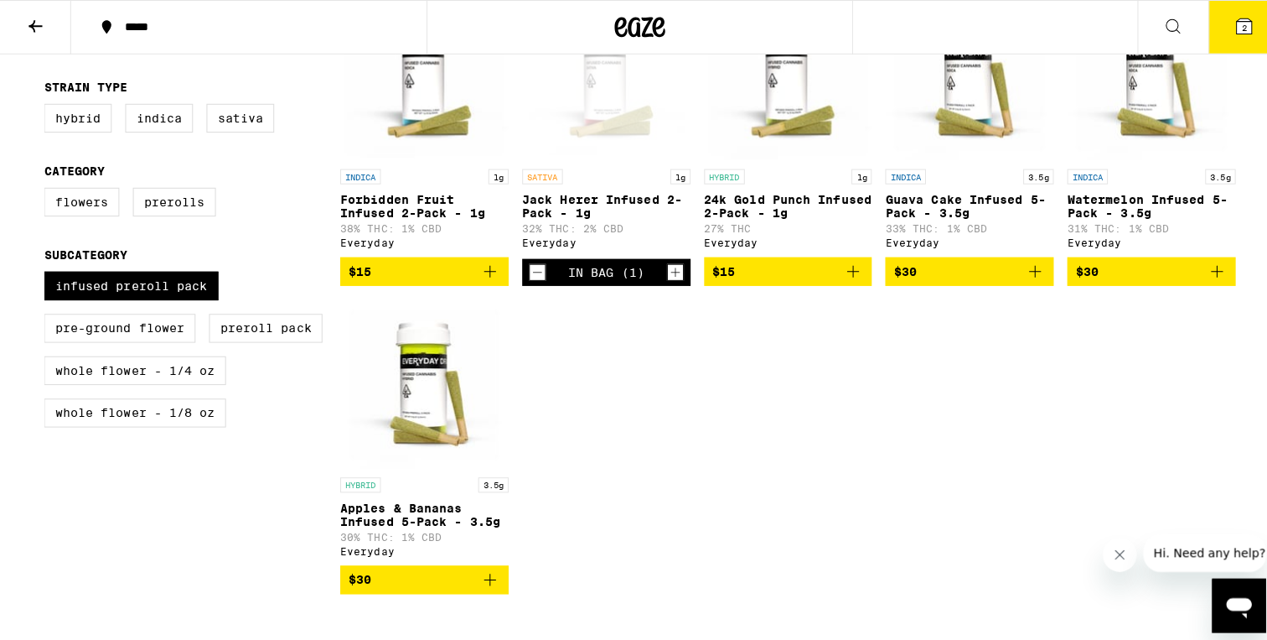
scroll to position [568, 0]
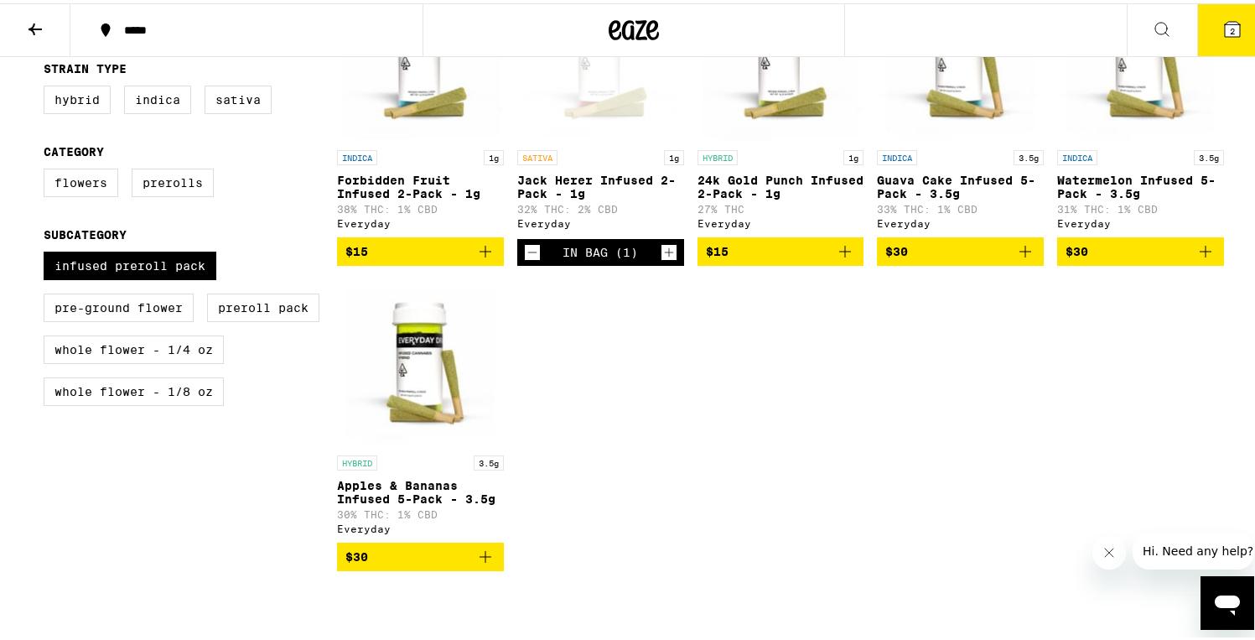
click at [479, 500] on p "Apples & Bananas Infused 5-Pack - 3.5g" at bounding box center [420, 488] width 167 height 27
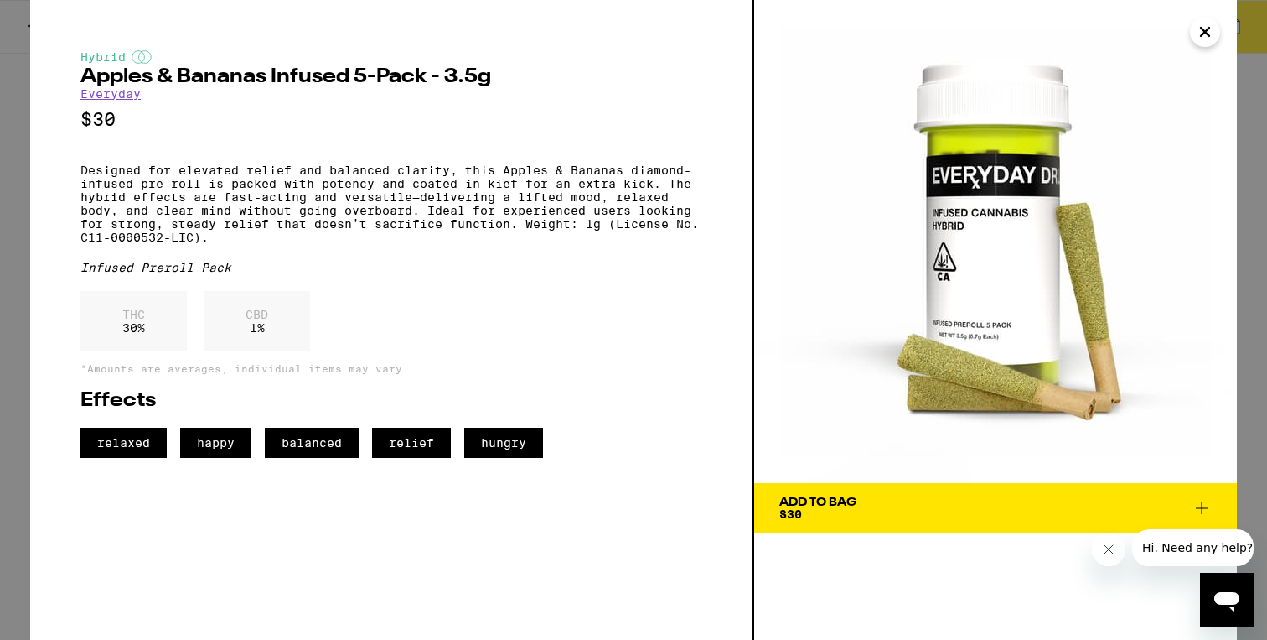
click at [1203, 505] on icon at bounding box center [1202, 508] width 20 height 20
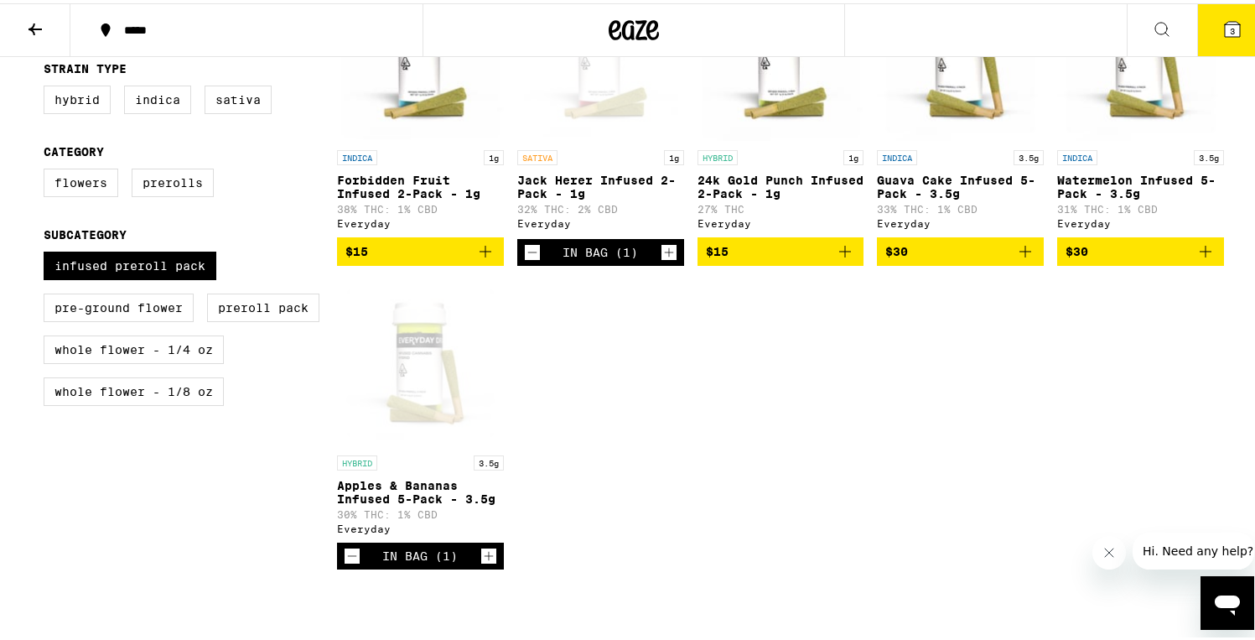
click at [1230, 30] on span "3" at bounding box center [1232, 28] width 5 height 10
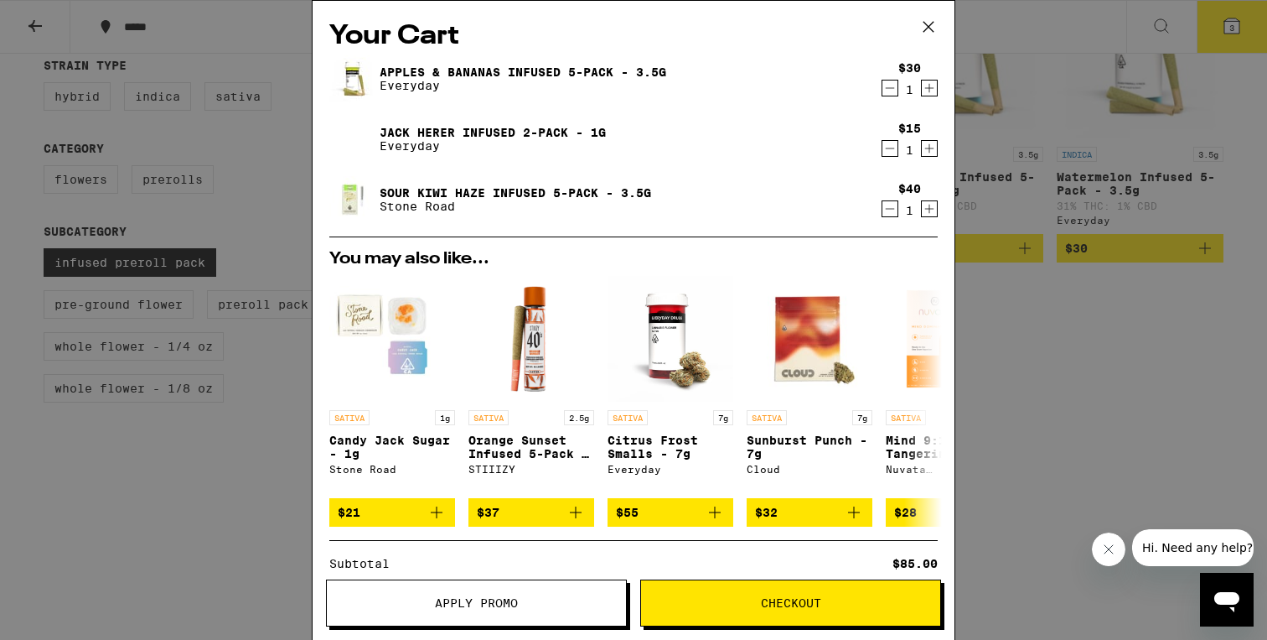
click at [486, 591] on button "Apply Promo" at bounding box center [476, 602] width 301 height 47
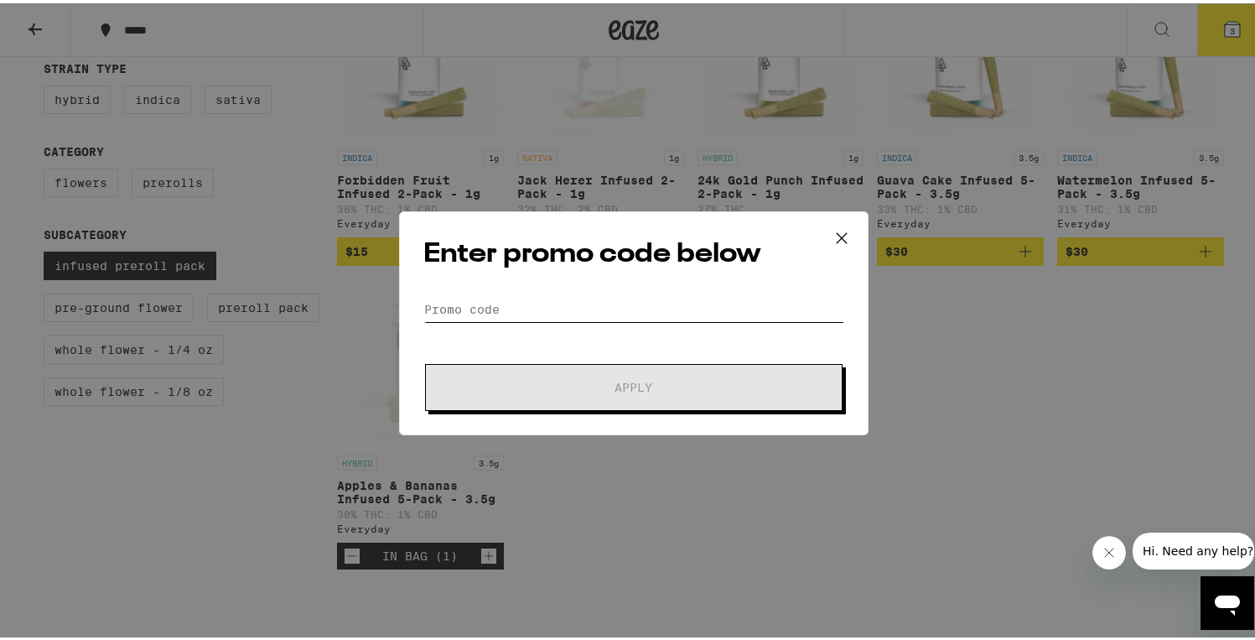
click at [527, 311] on input "Promo Code" at bounding box center [633, 305] width 421 height 25
paste input "LIBERTY"
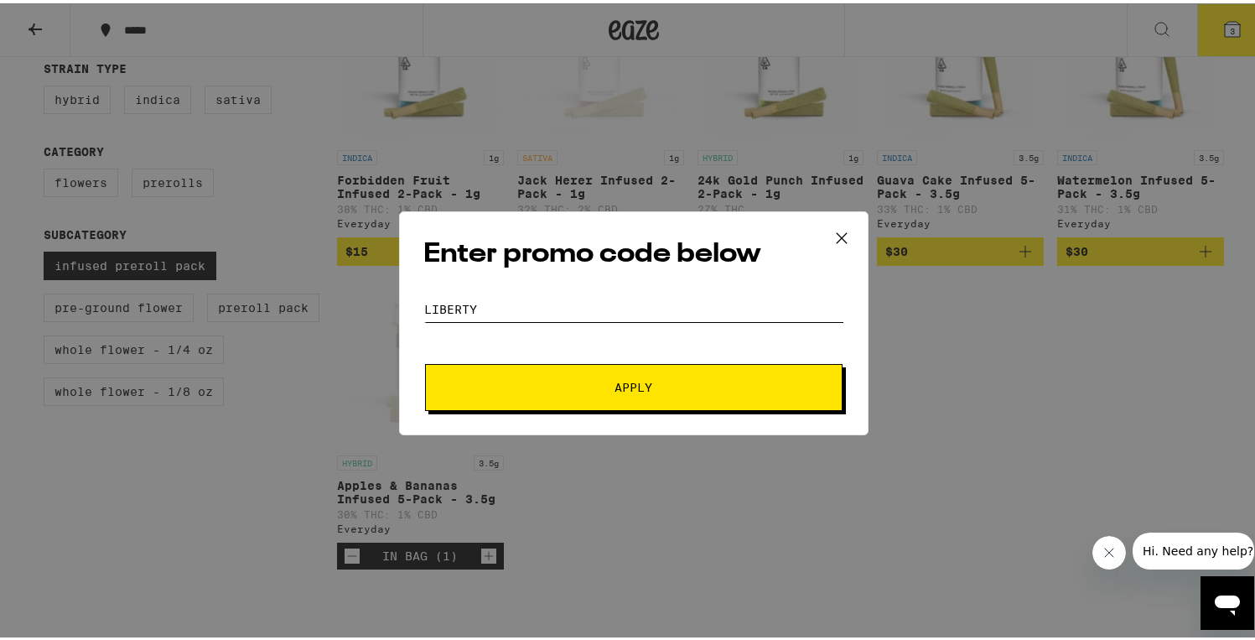
type input "LIBERTY"
click at [540, 375] on button "Apply" at bounding box center [633, 383] width 417 height 47
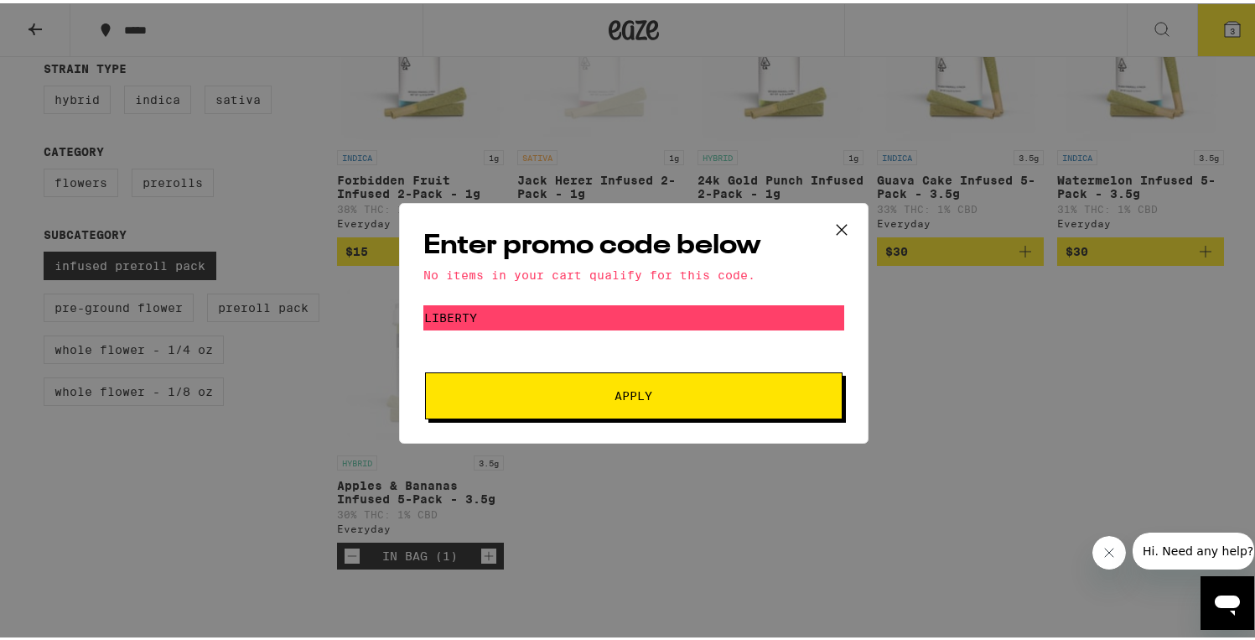
click at [834, 232] on icon at bounding box center [841, 226] width 25 height 25
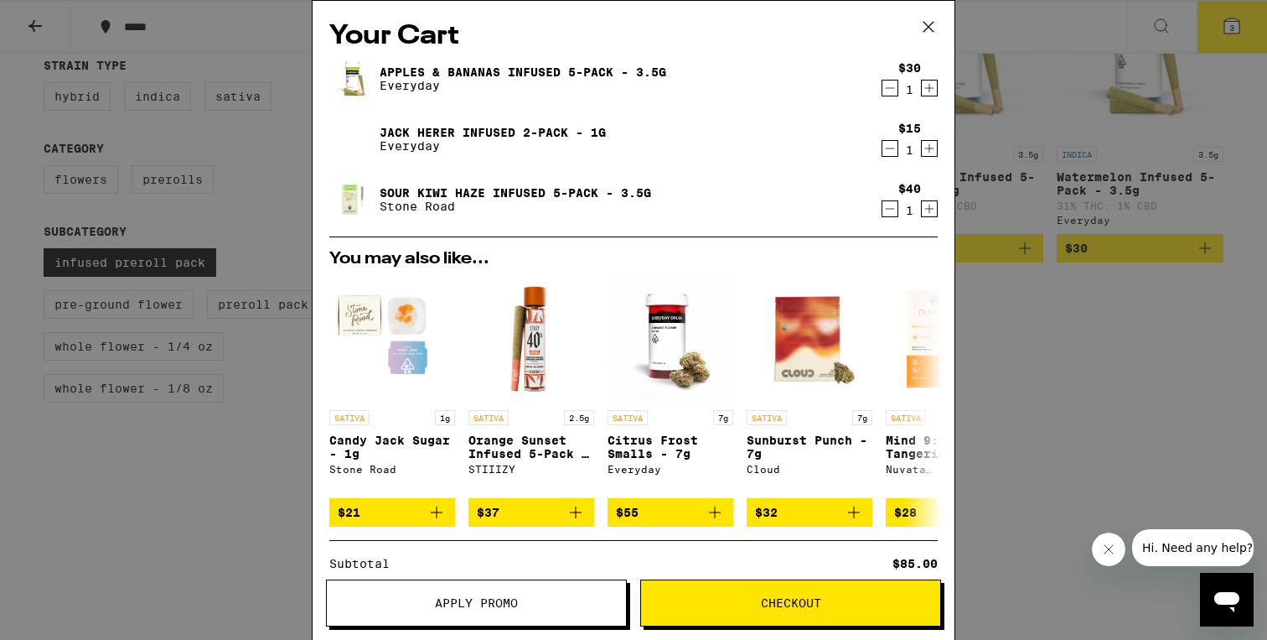
click at [931, 27] on icon at bounding box center [928, 26] width 25 height 25
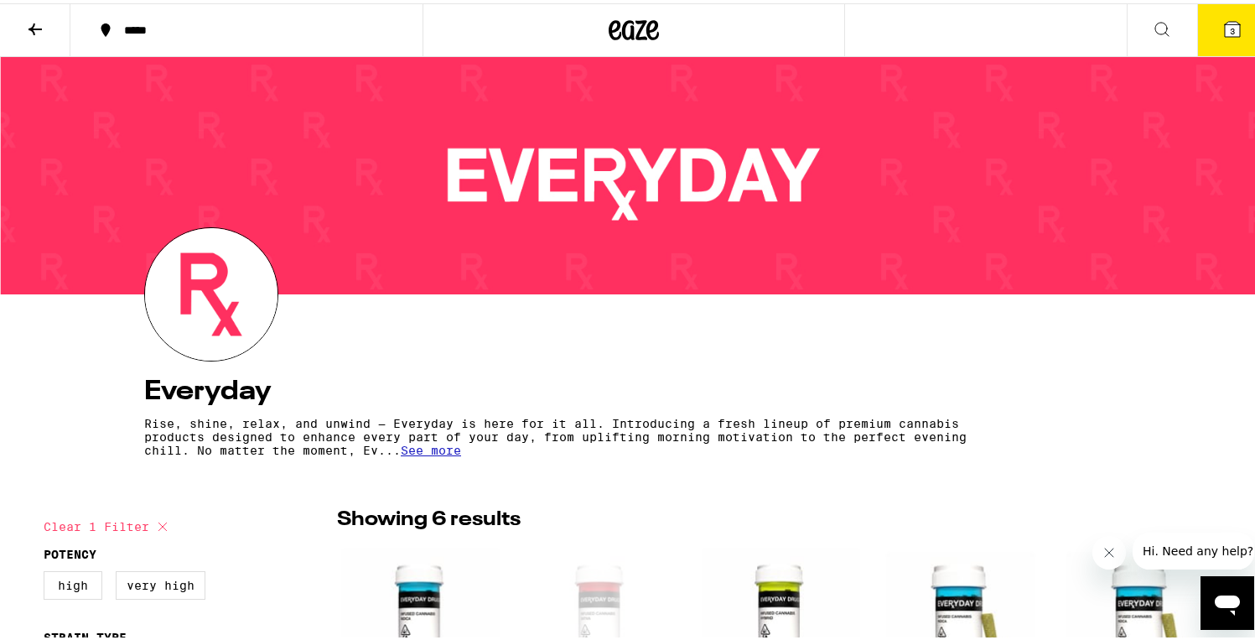
click at [38, 28] on icon at bounding box center [35, 26] width 20 height 20
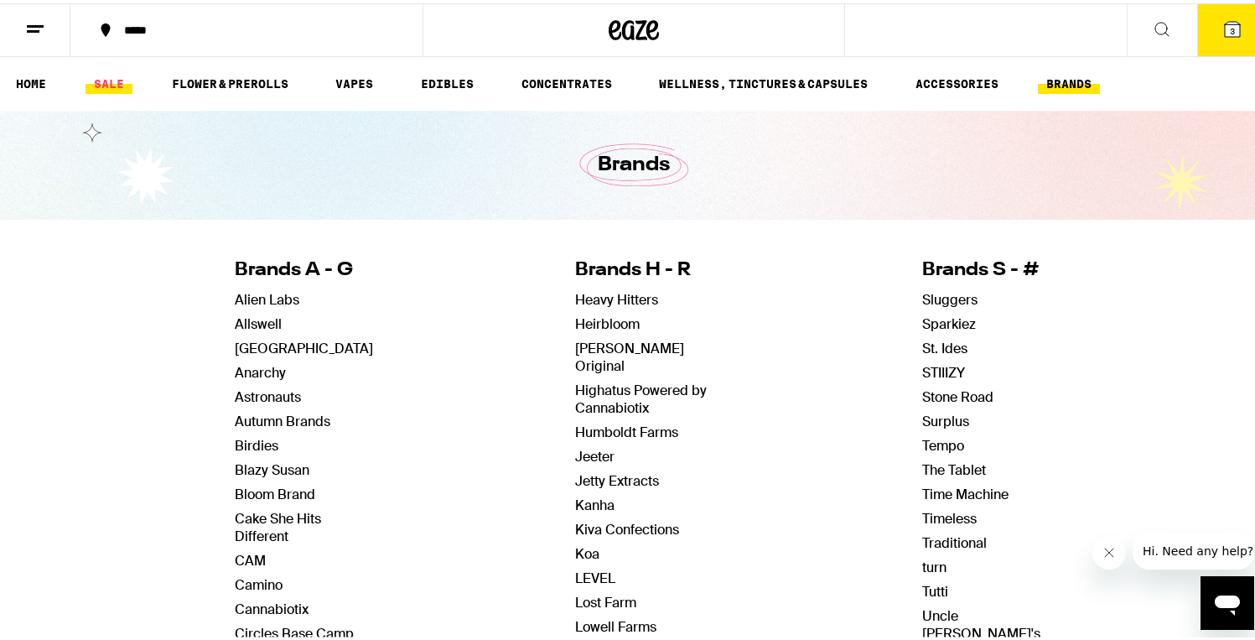
click at [104, 79] on link "SALE" at bounding box center [108, 80] width 47 height 20
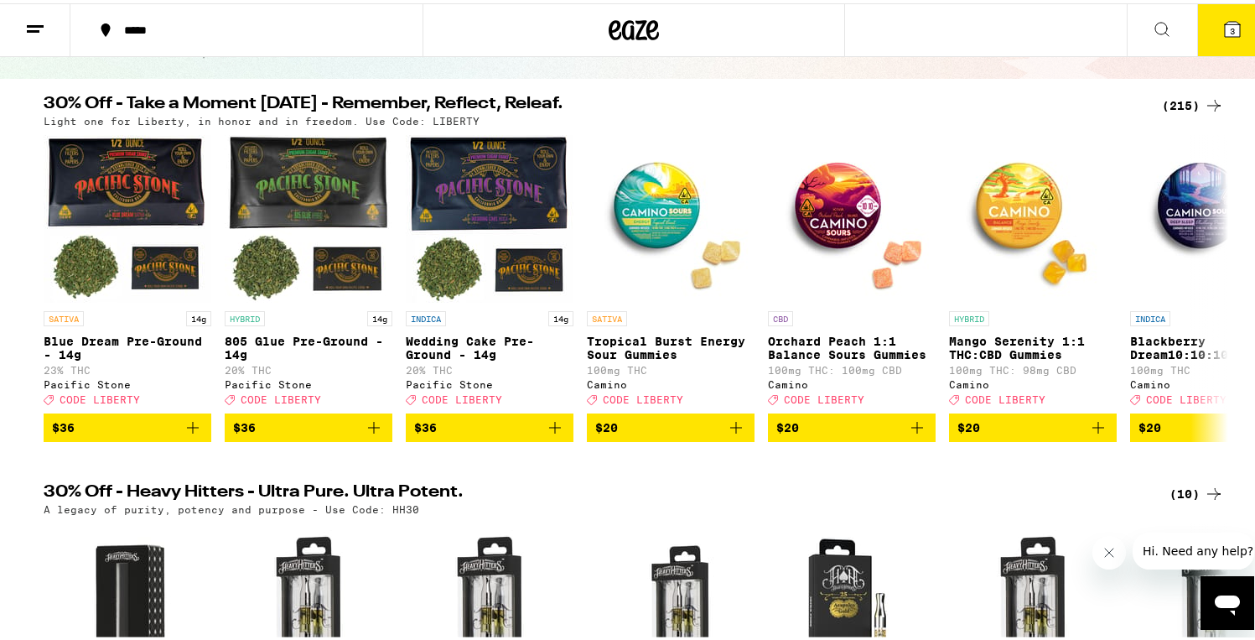
scroll to position [150, 0]
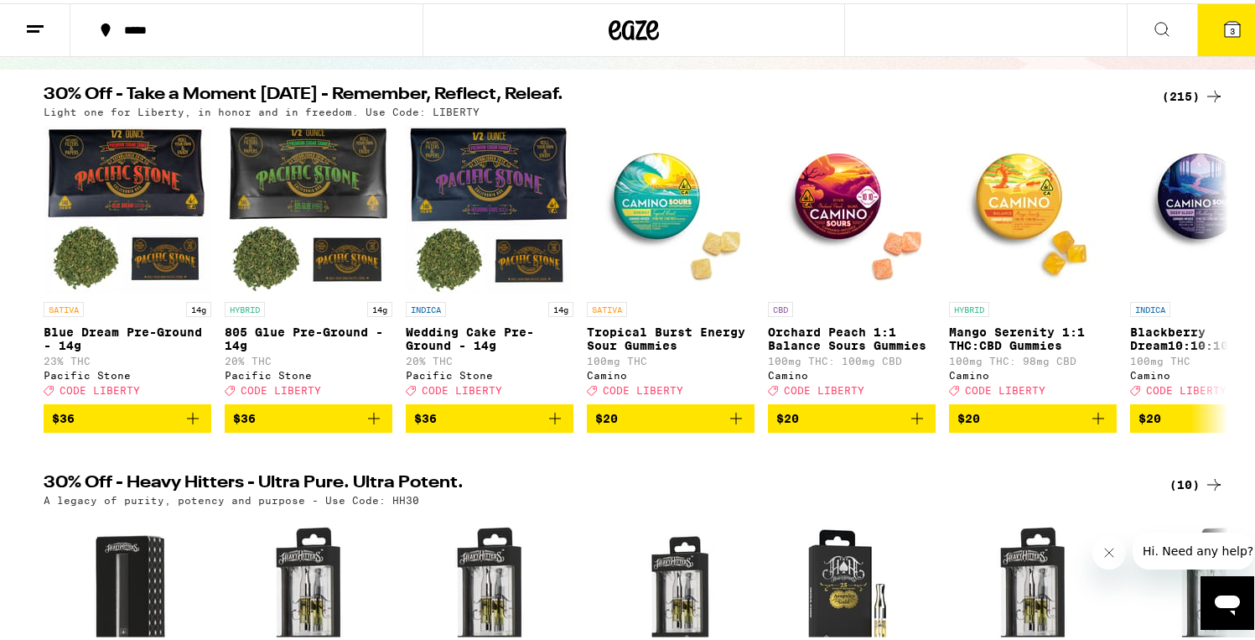
click at [1178, 91] on div "(215)" at bounding box center [1193, 93] width 62 height 20
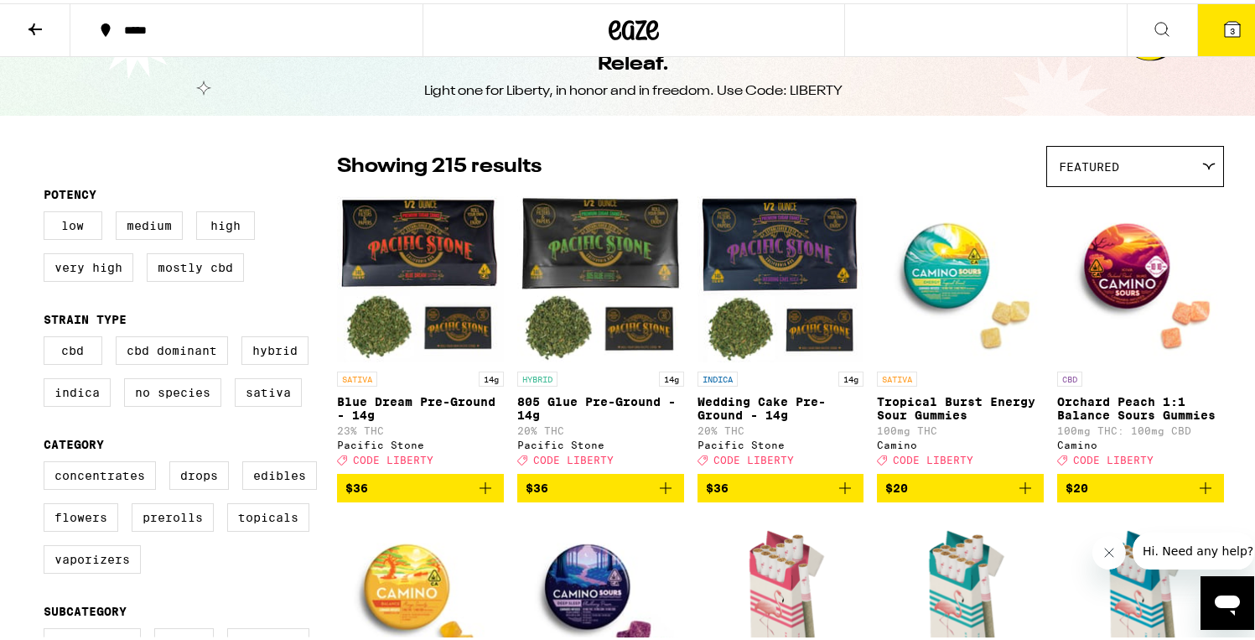
scroll to position [65, 0]
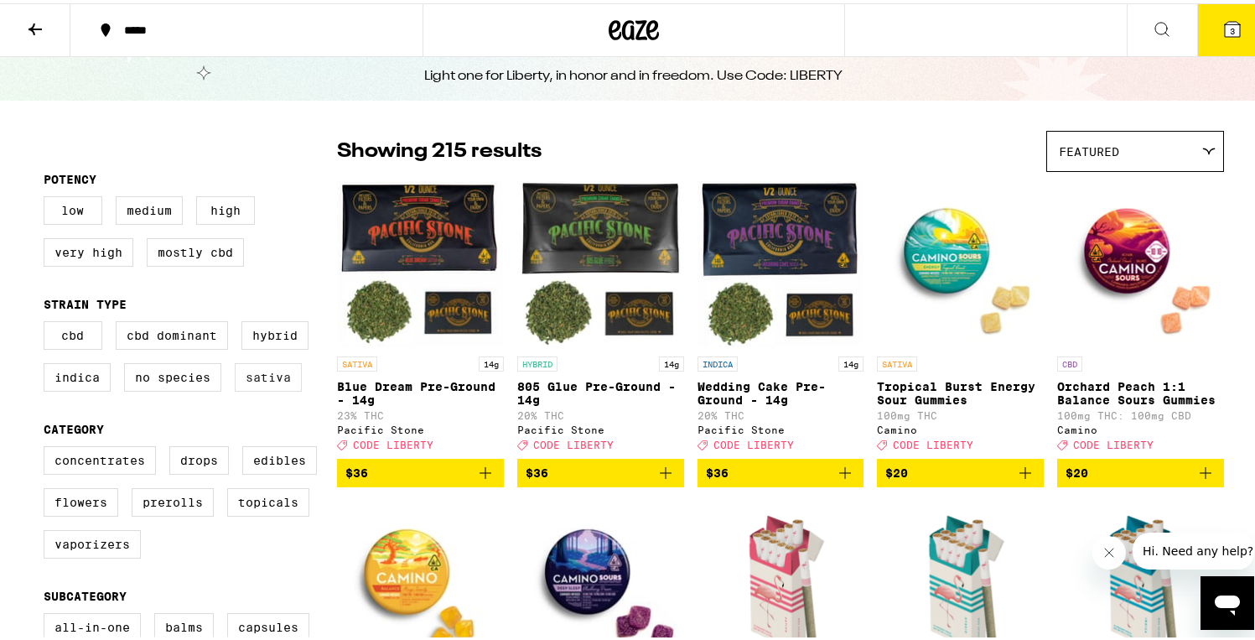
click at [265, 388] on label "Sativa" at bounding box center [268, 374] width 67 height 28
click at [48, 321] on input "Sativa" at bounding box center [47, 320] width 1 height 1
checkbox input "true"
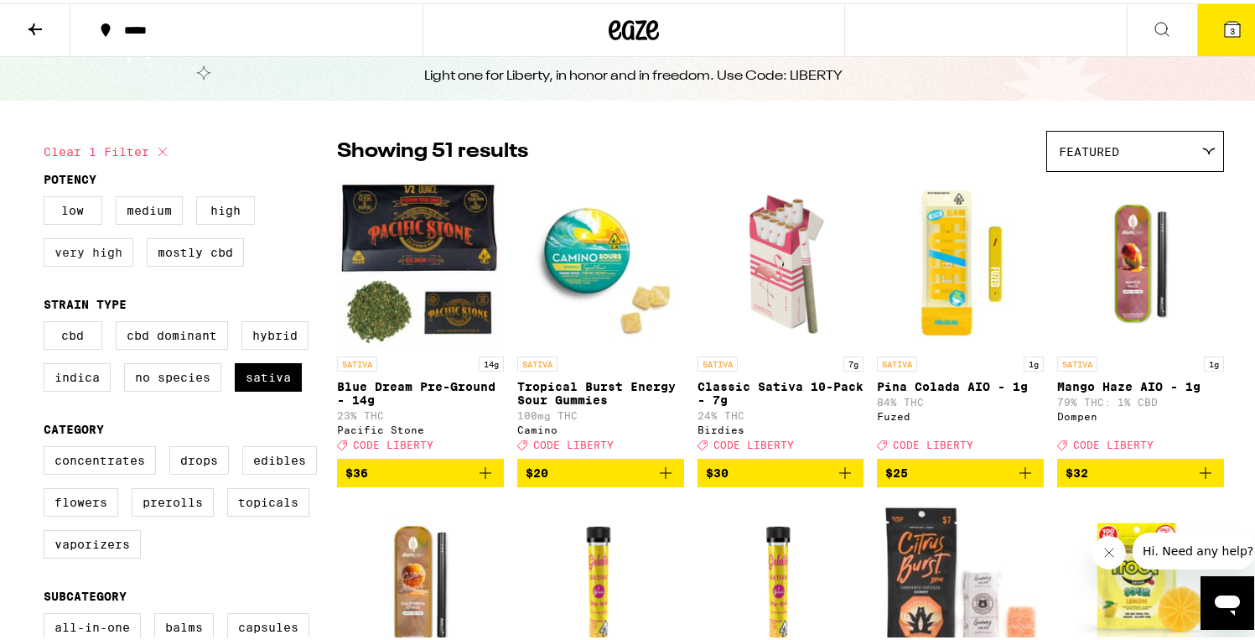
click at [91, 262] on label "Very High" at bounding box center [89, 249] width 90 height 28
click at [48, 196] on input "Very High" at bounding box center [47, 195] width 1 height 1
checkbox input "true"
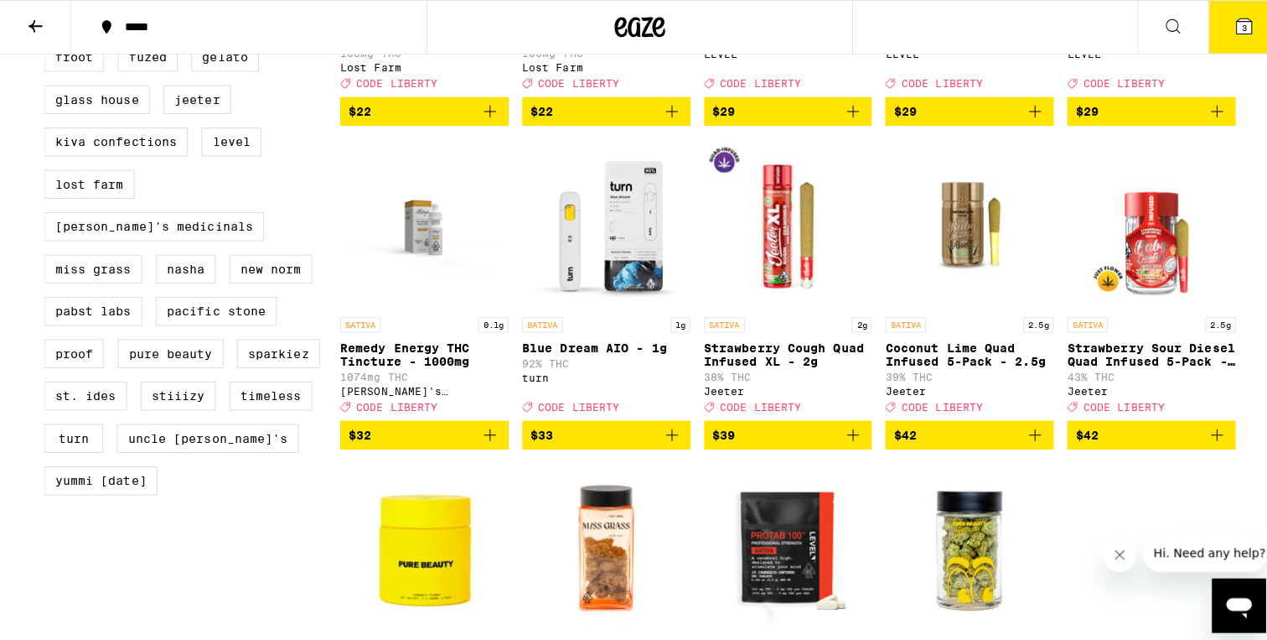
scroll to position [1407, 0]
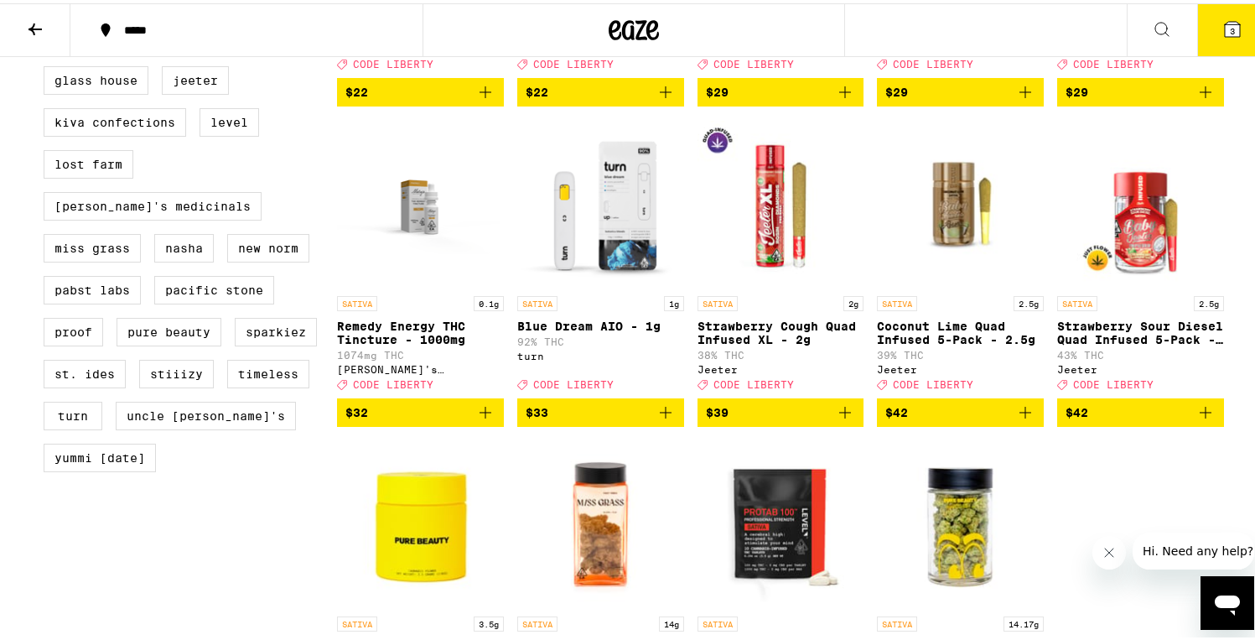
click at [665, 419] on icon "Add to bag" at bounding box center [665, 409] width 20 height 20
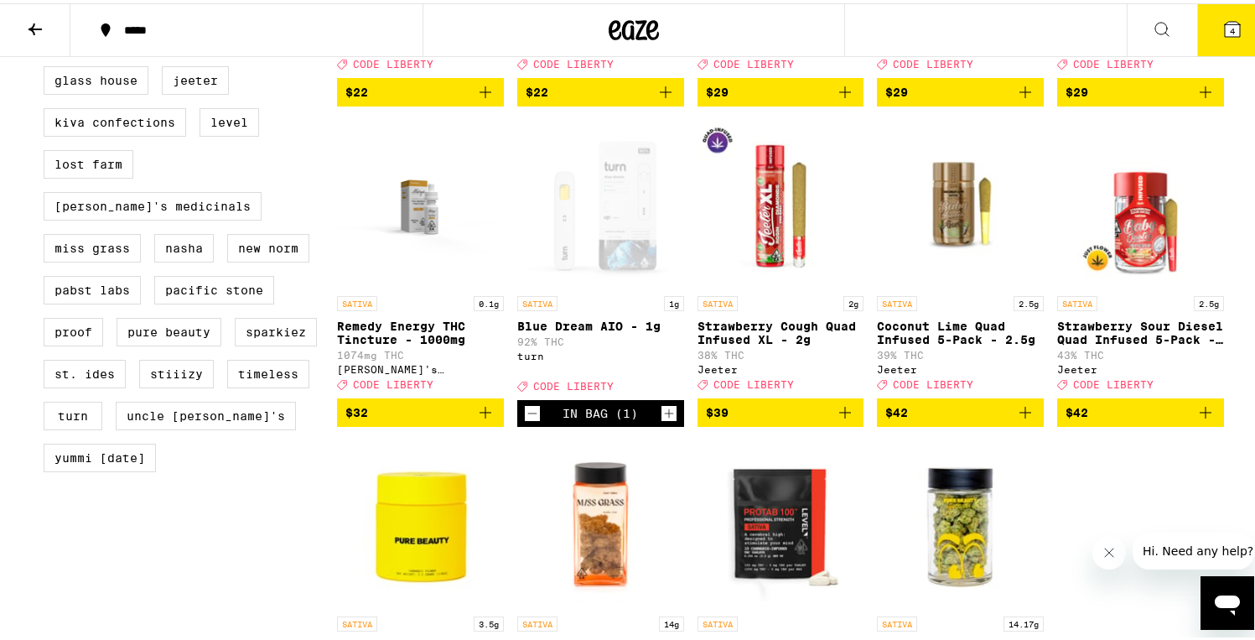
click at [1225, 23] on icon at bounding box center [1232, 25] width 15 height 15
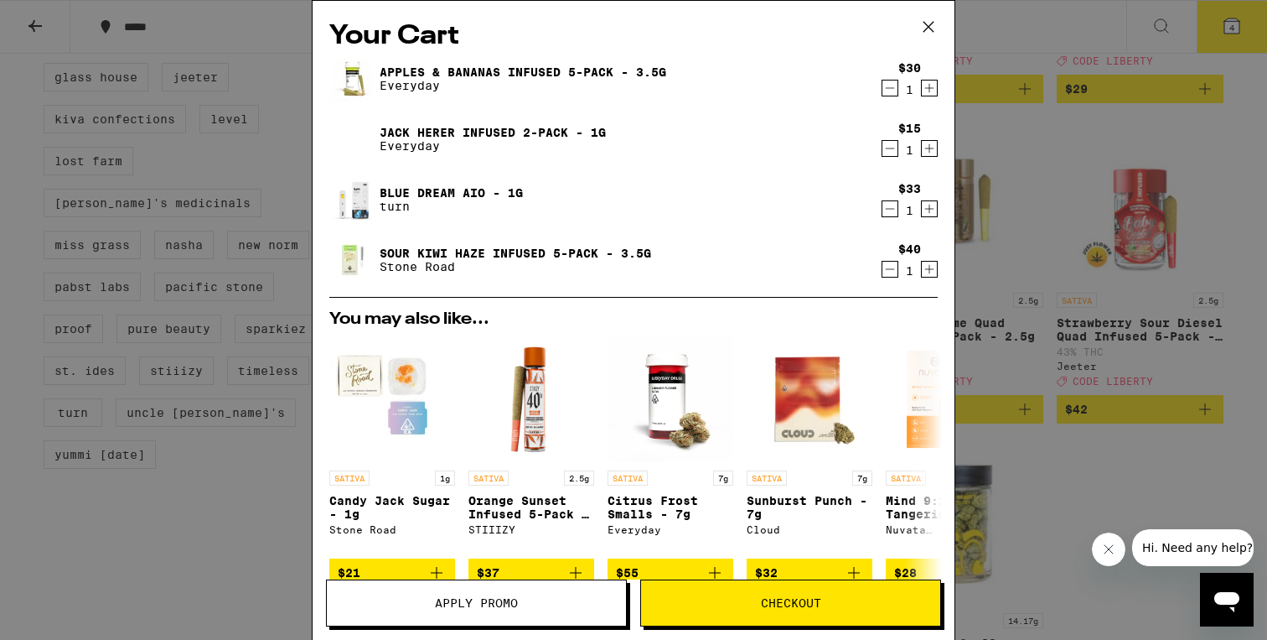
click at [514, 602] on span "Apply Promo" at bounding box center [476, 603] width 83 height 12
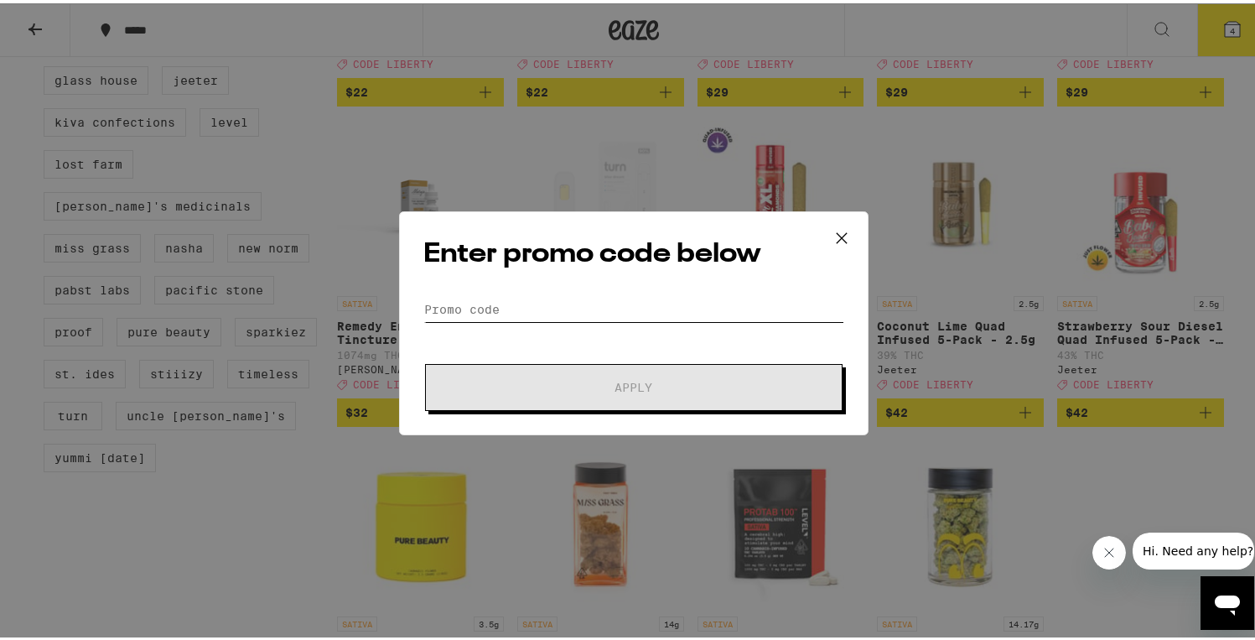
click at [556, 305] on input "Promo Code" at bounding box center [633, 305] width 421 height 25
paste input "LIBERTY"
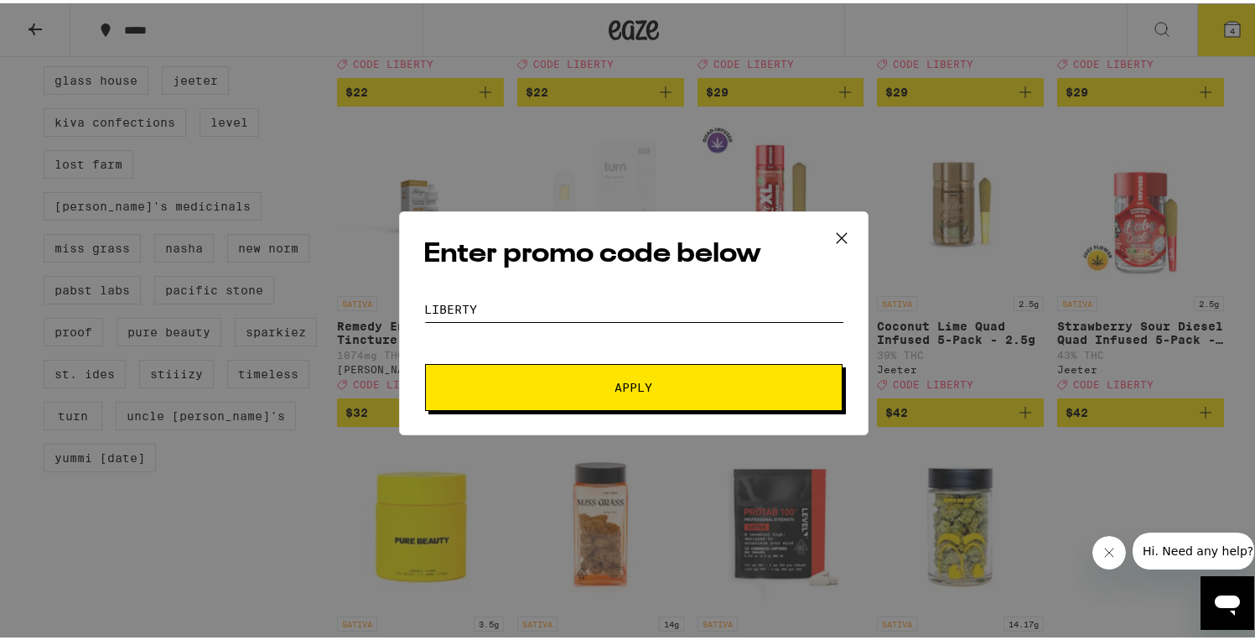
type input "LIBERTY"
click at [577, 381] on span "Apply" at bounding box center [634, 384] width 302 height 12
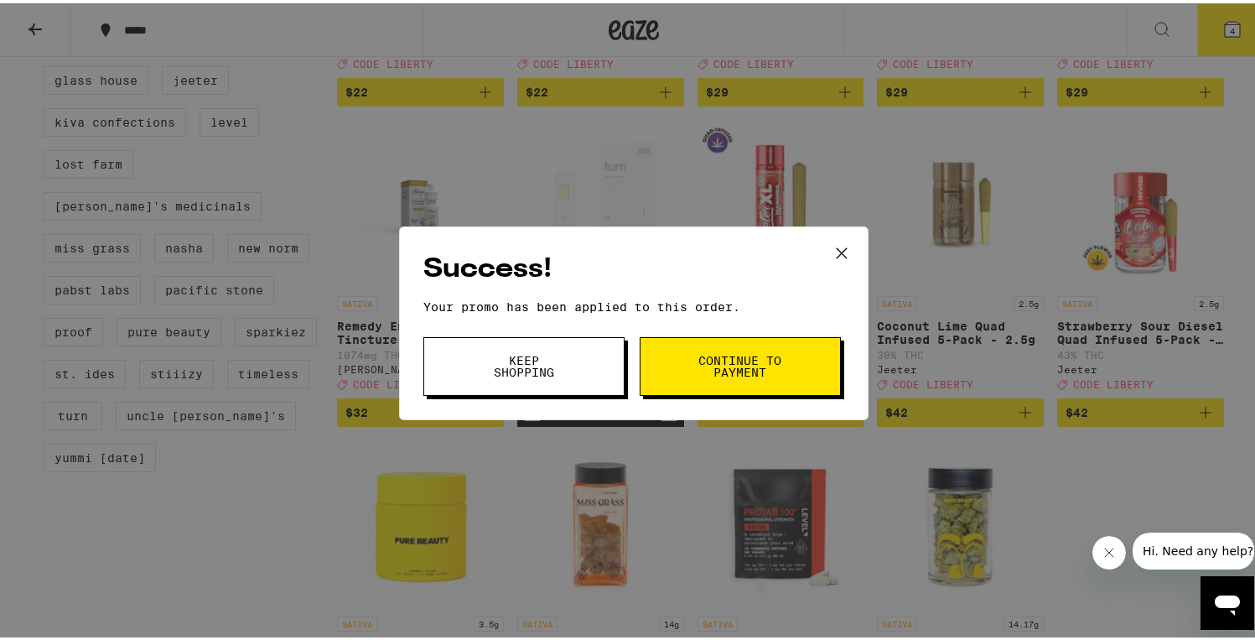
click at [832, 246] on icon at bounding box center [841, 249] width 25 height 25
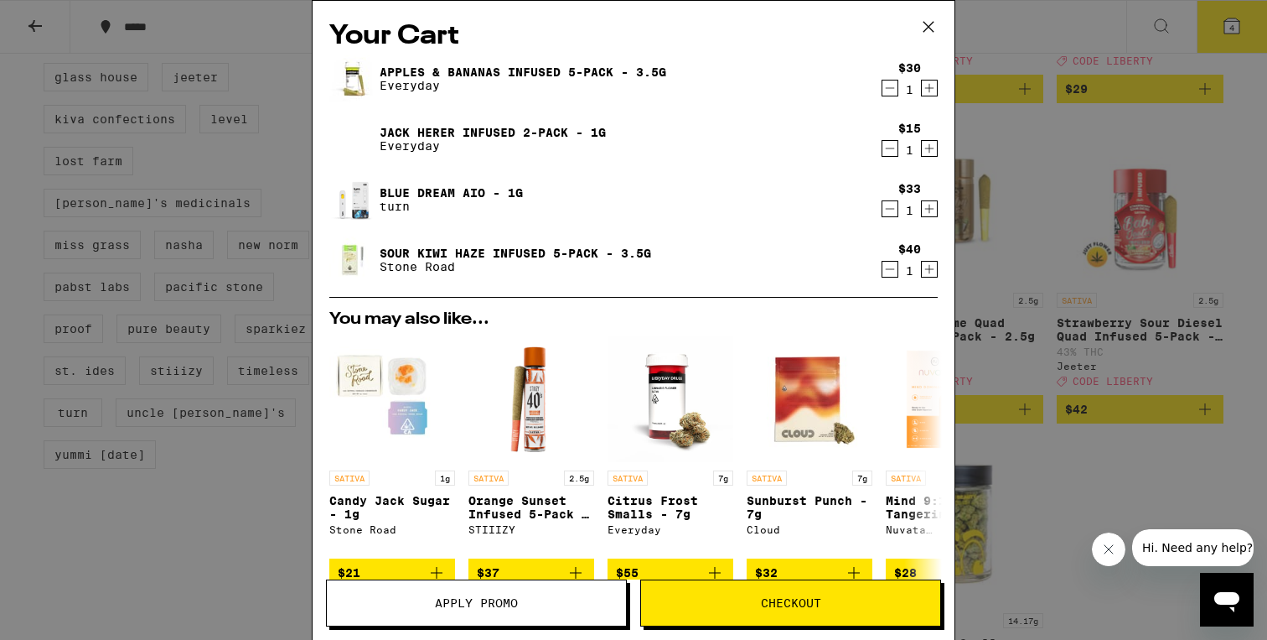
click at [883, 267] on icon "Decrement" at bounding box center [890, 269] width 15 height 20
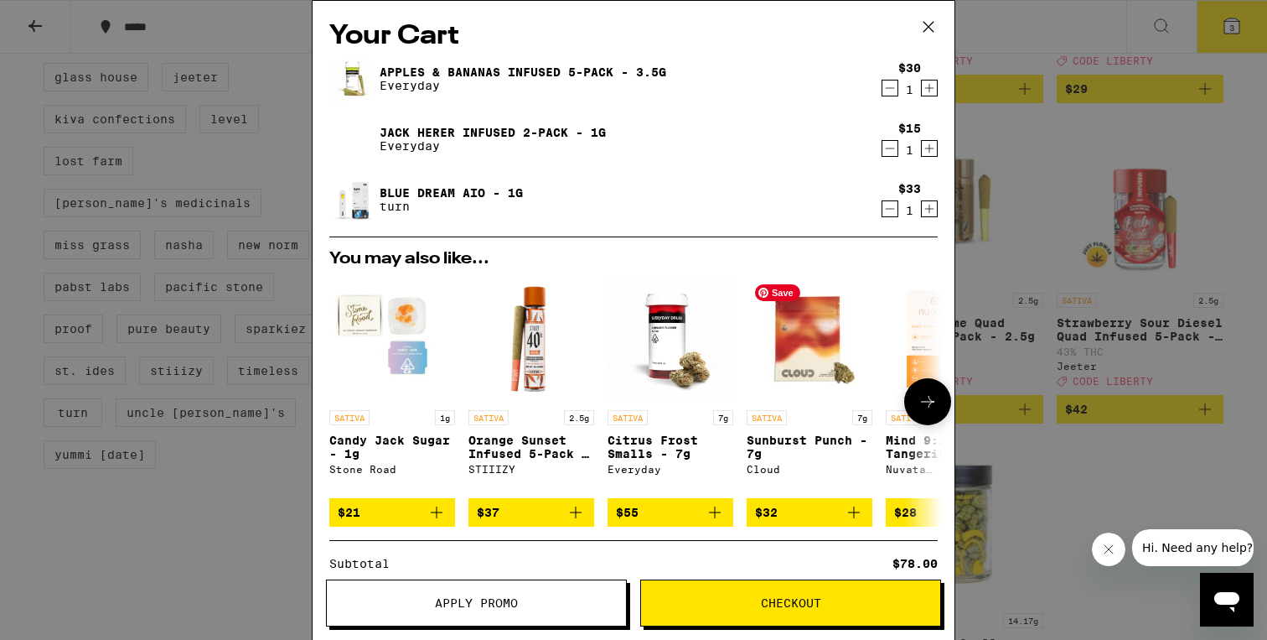
scroll to position [219, 0]
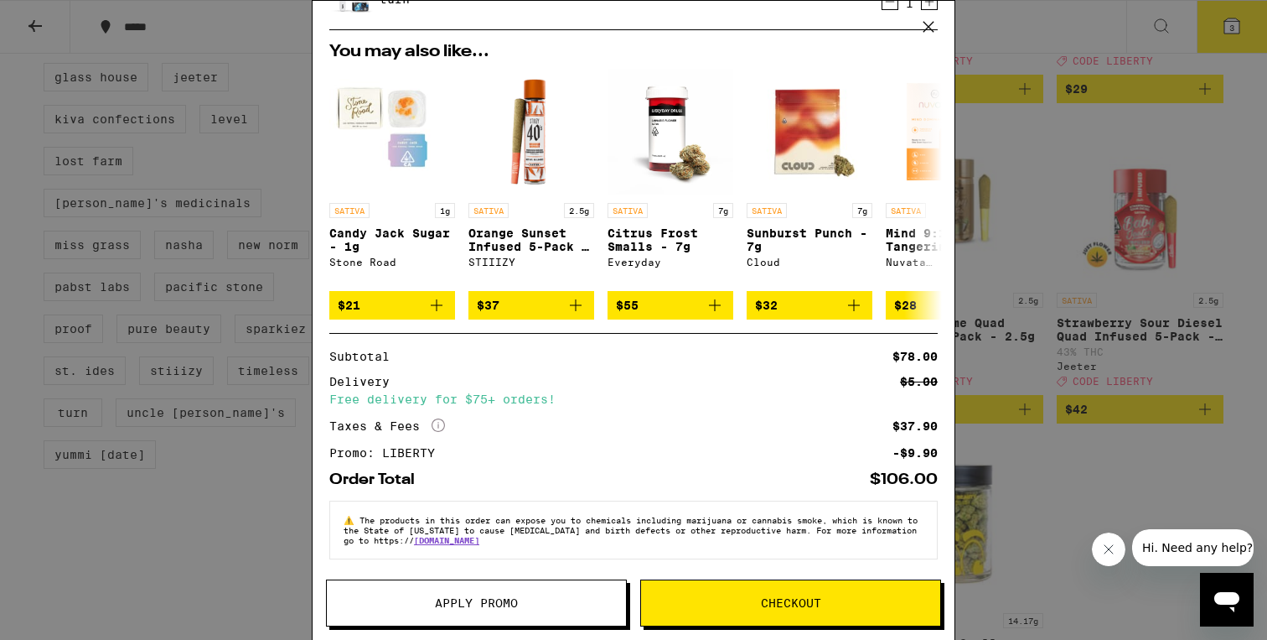
click at [790, 604] on span "Checkout" at bounding box center [791, 603] width 60 height 12
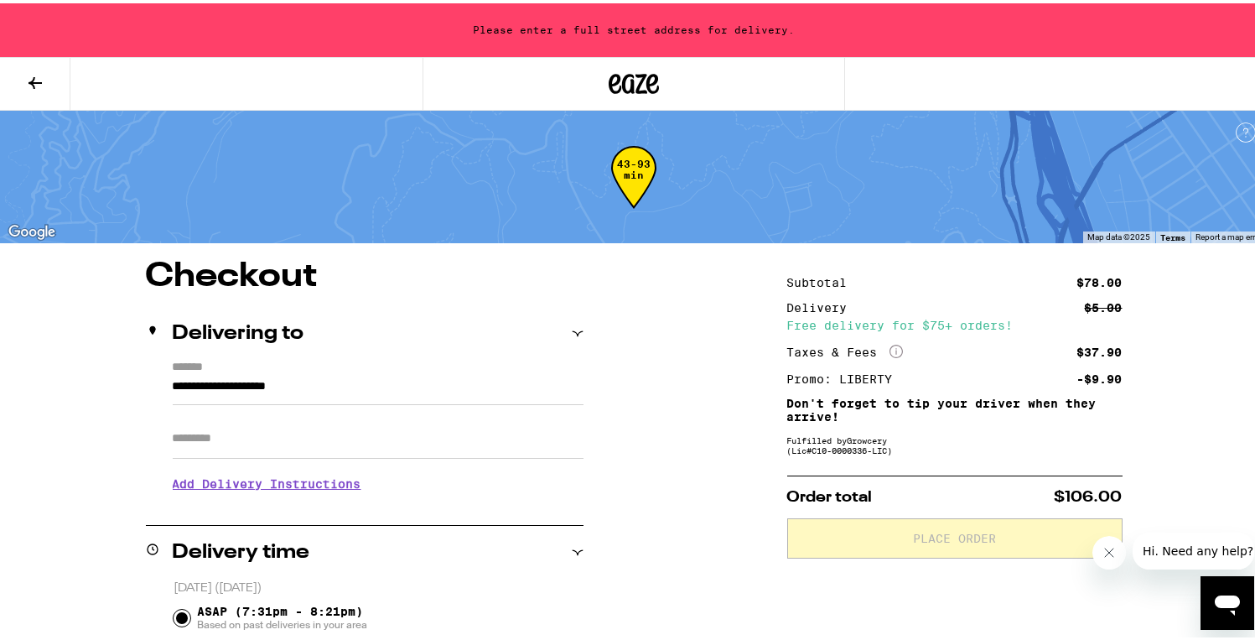
click at [422, 440] on input "Apt/Suite" at bounding box center [378, 435] width 411 height 40
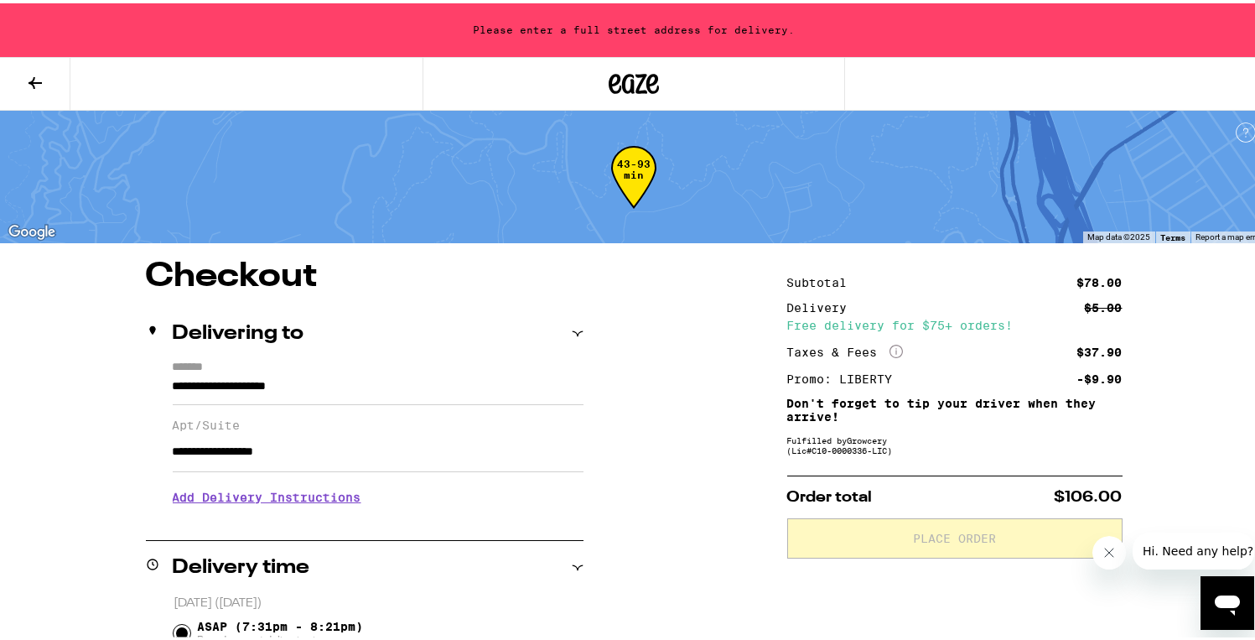
type input "**********"
drag, startPoint x: 328, startPoint y: 456, endPoint x: 106, endPoint y: 444, distance: 222.4
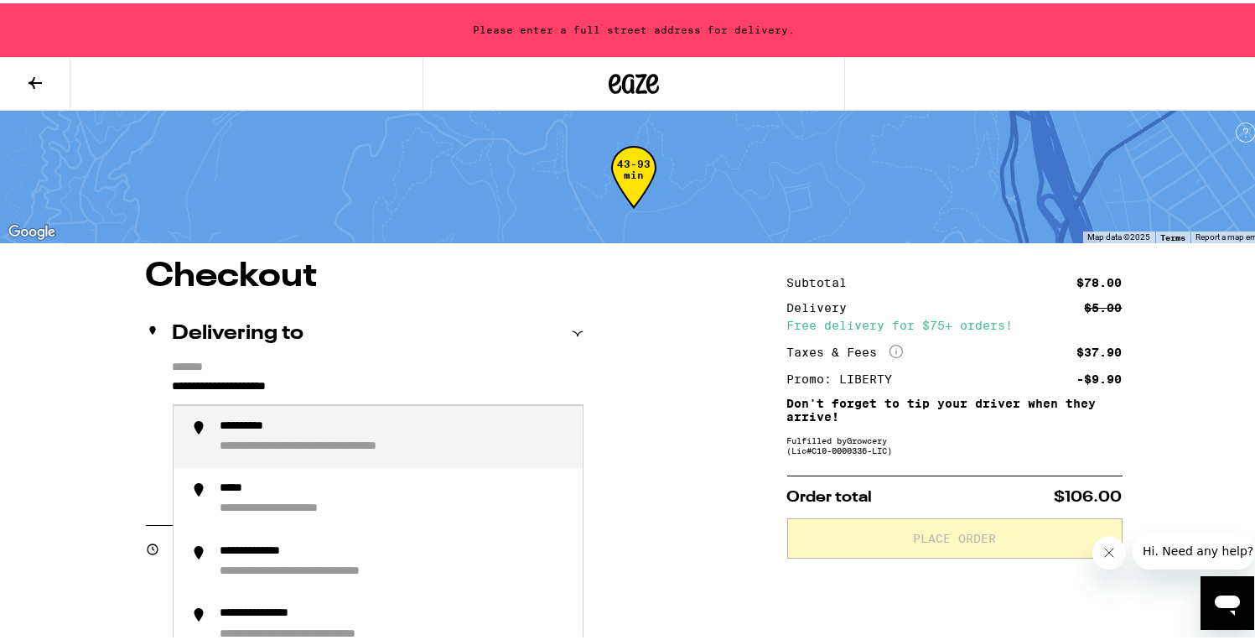
drag, startPoint x: 403, startPoint y: 386, endPoint x: 142, endPoint y: 381, distance: 261.6
click at [146, 381] on div "**********" at bounding box center [365, 429] width 438 height 145
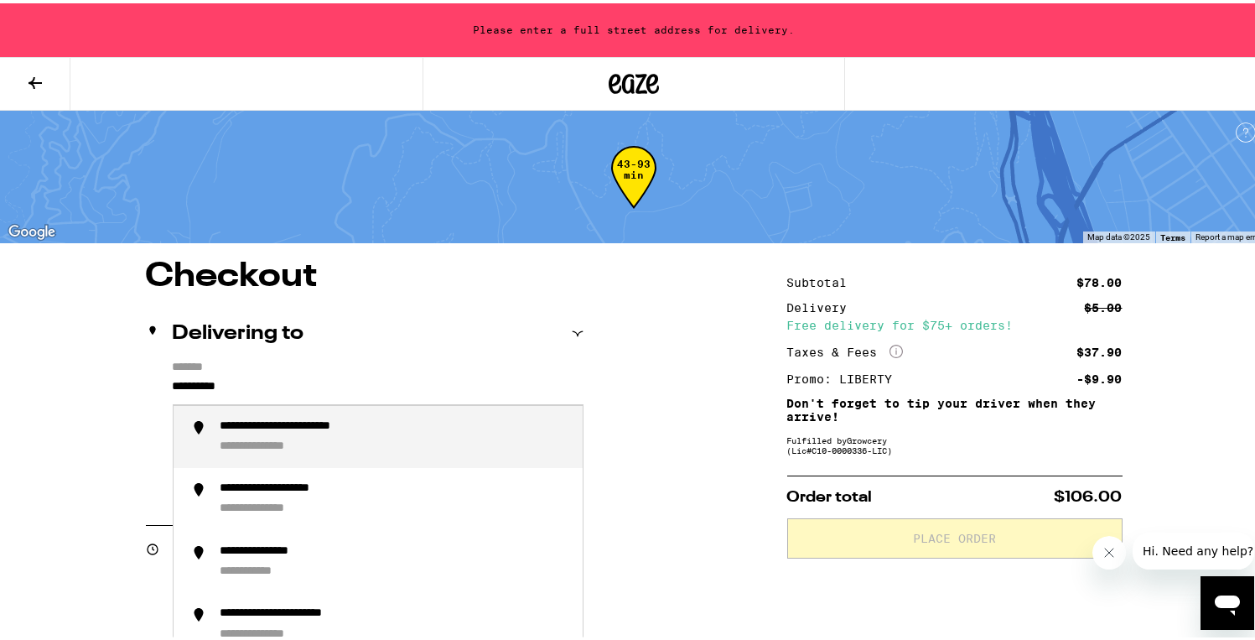
click at [278, 439] on div "**********" at bounding box center [277, 444] width 114 height 16
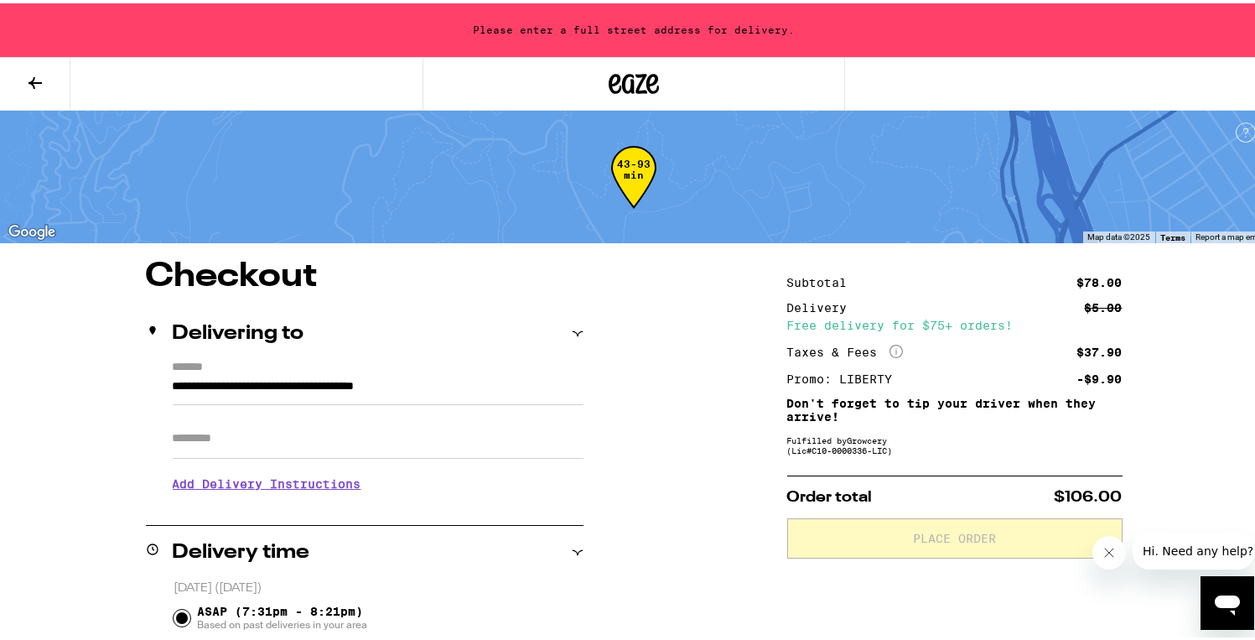
type input "**********"
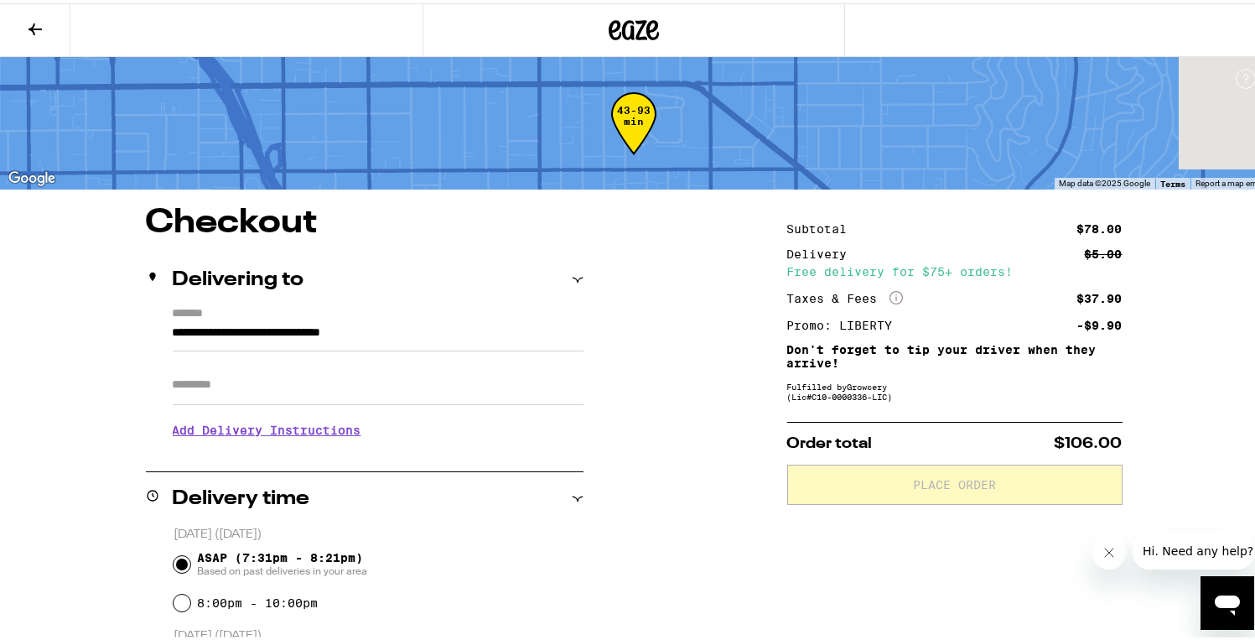
click at [259, 440] on h3 "Add Delivery Instructions" at bounding box center [378, 426] width 411 height 39
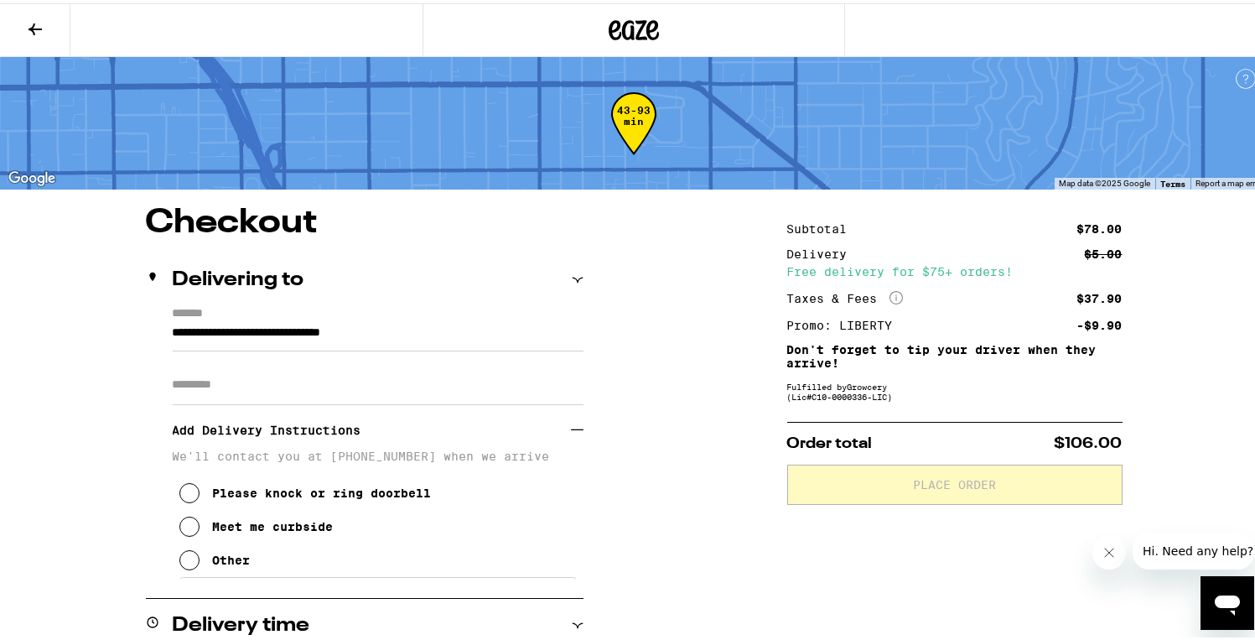
click at [244, 388] on input "Apt/Suite" at bounding box center [378, 381] width 411 height 40
type input "*******"
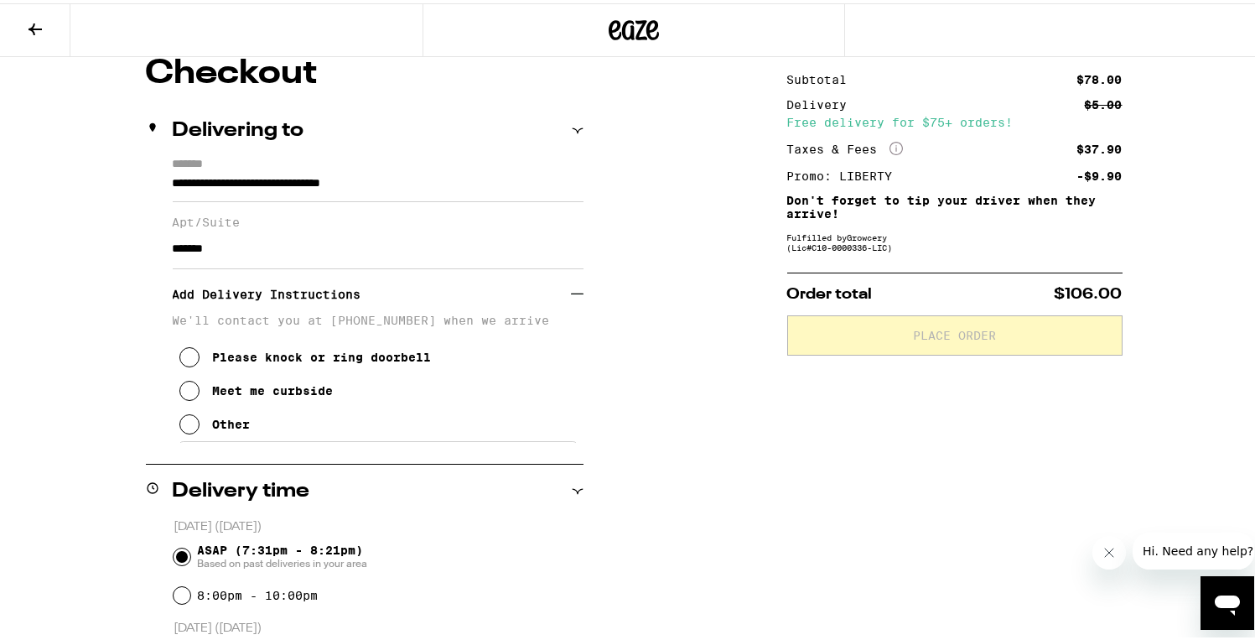
scroll to position [186, 0]
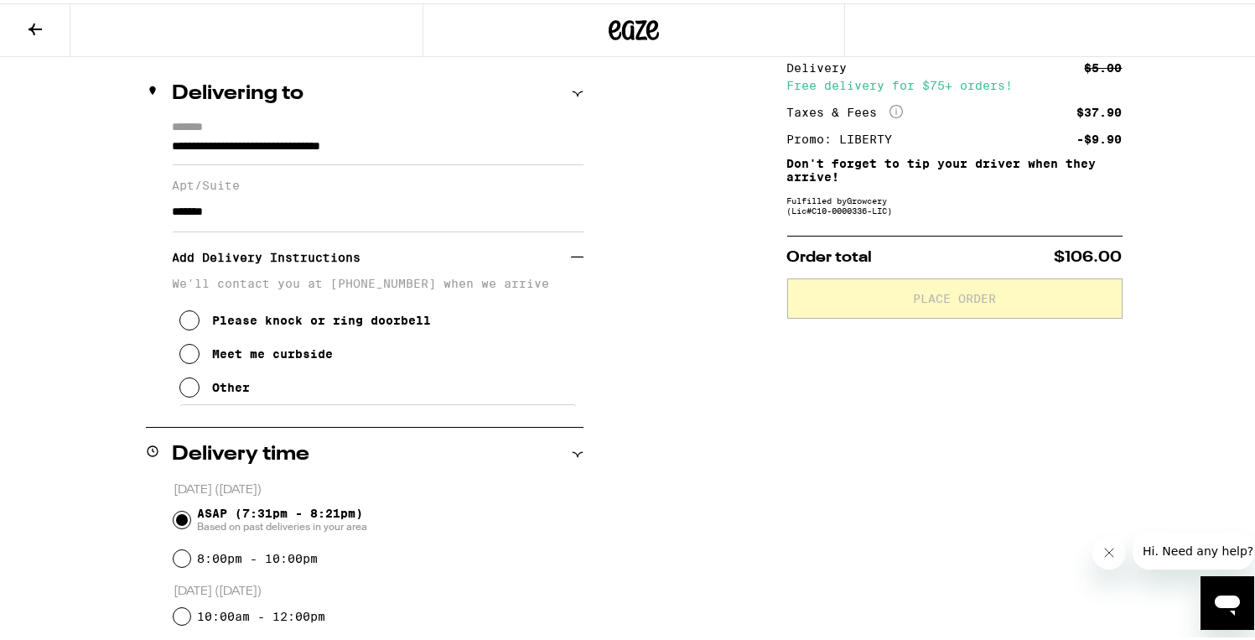
click at [185, 327] on icon at bounding box center [189, 317] width 20 height 20
click at [259, 260] on h3 "Add Delivery Instructions" at bounding box center [372, 254] width 398 height 39
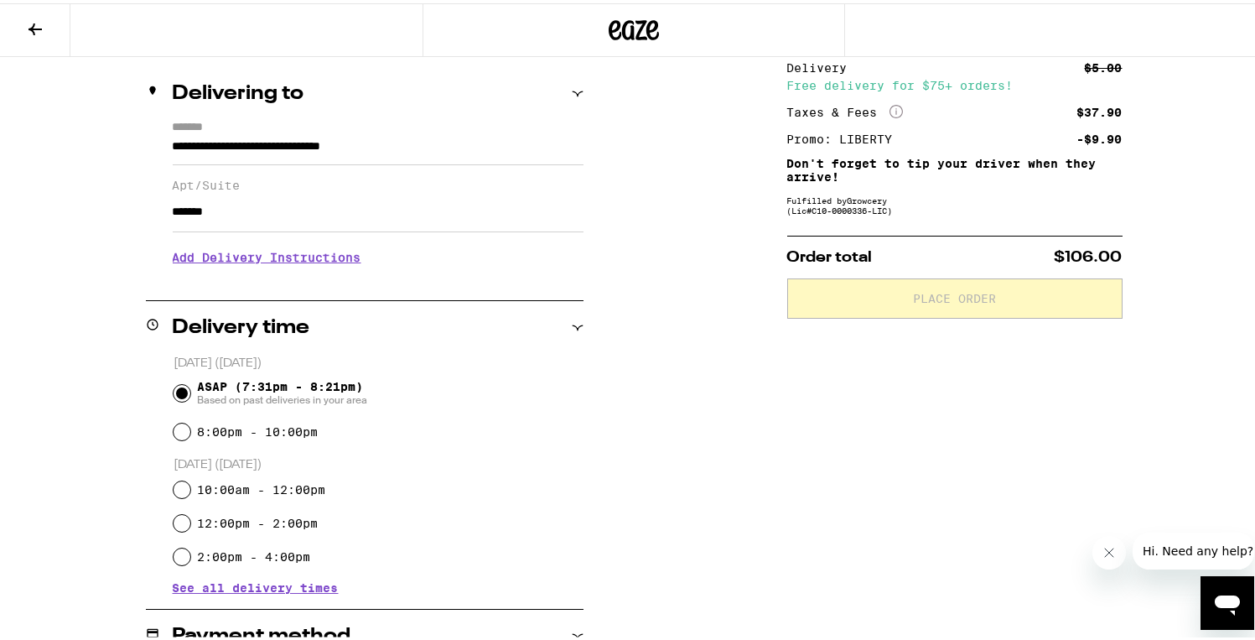
click at [272, 262] on h3 "Add Delivery Instructions" at bounding box center [378, 254] width 411 height 39
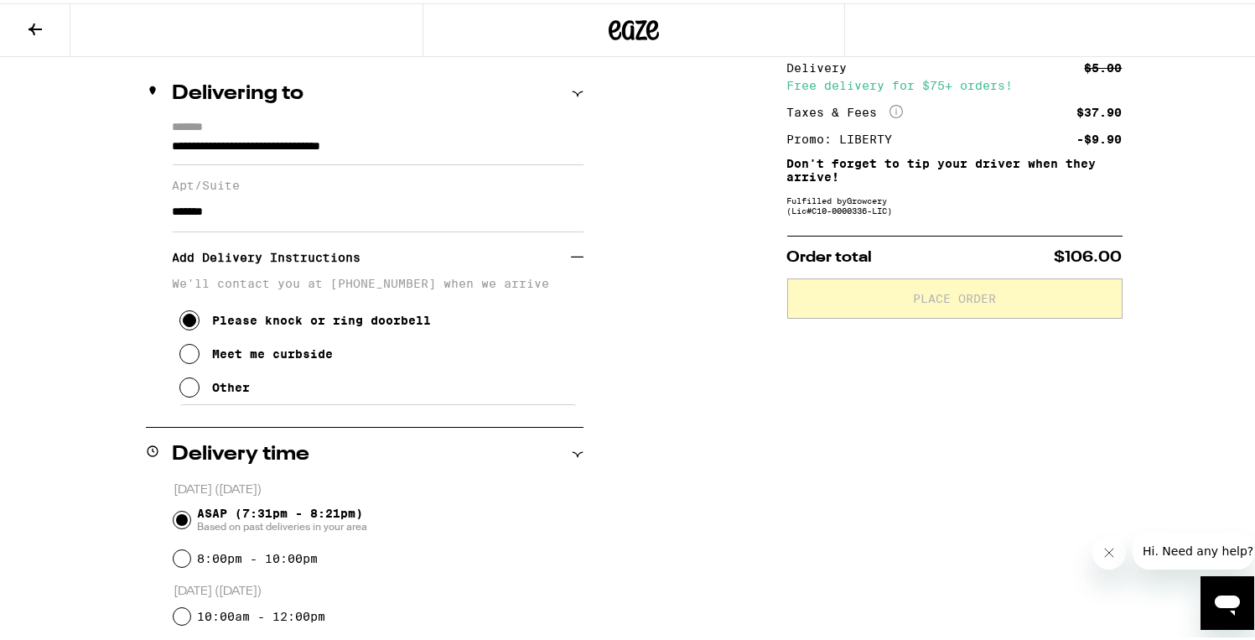
click at [189, 390] on icon at bounding box center [189, 384] width 20 height 20
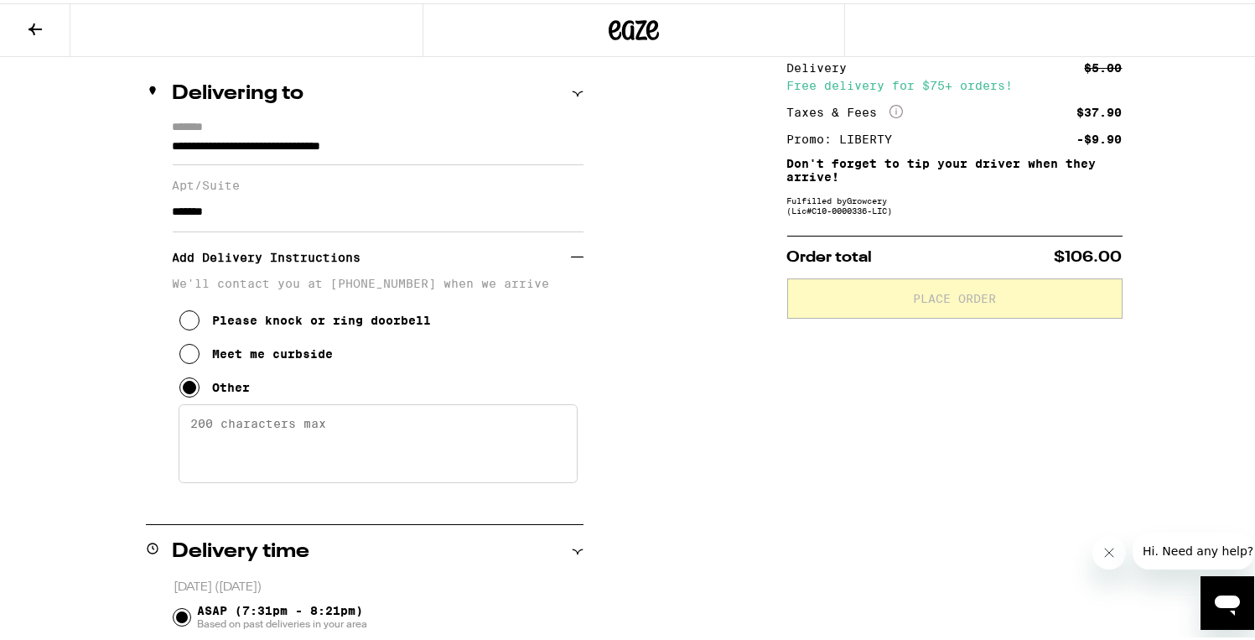
click at [246, 432] on textarea "Enter any other delivery instructions you want driver to know" at bounding box center [378, 440] width 399 height 79
type textarea "s"
click at [478, 444] on textarea "door code 2873, walk to second level towards laundry room, take a right through…" at bounding box center [378, 440] width 399 height 79
click at [349, 463] on textarea "door code 2873, walk to second level towards laundry room, take a right through…" at bounding box center [378, 440] width 399 height 79
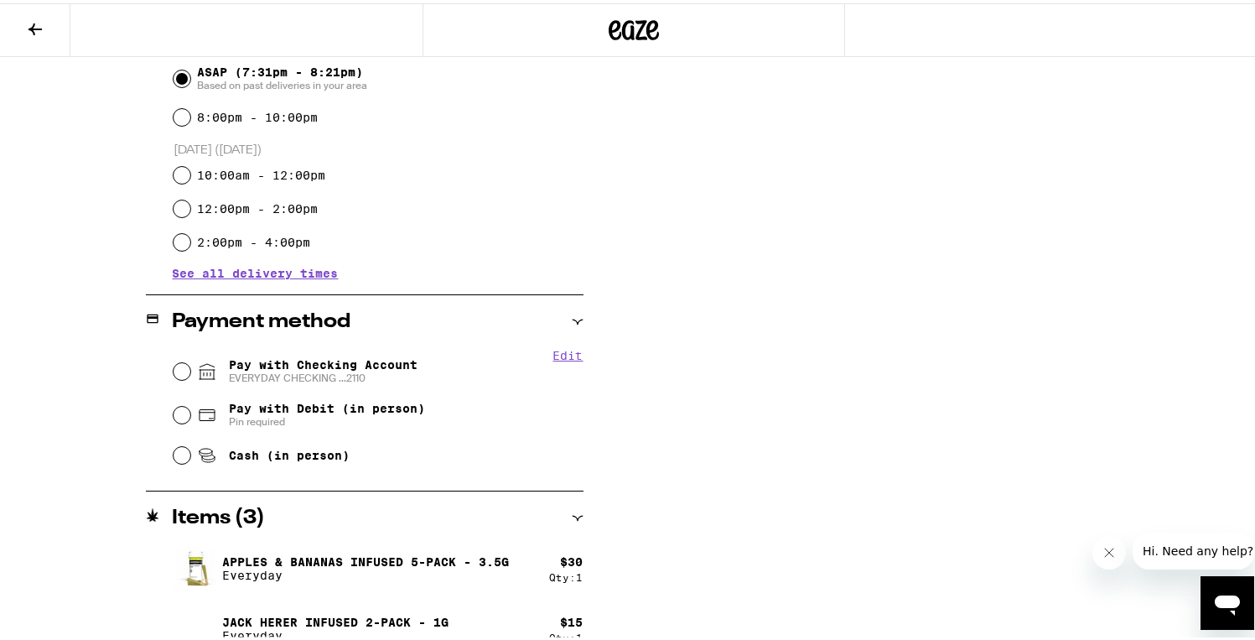
scroll to position [729, 0]
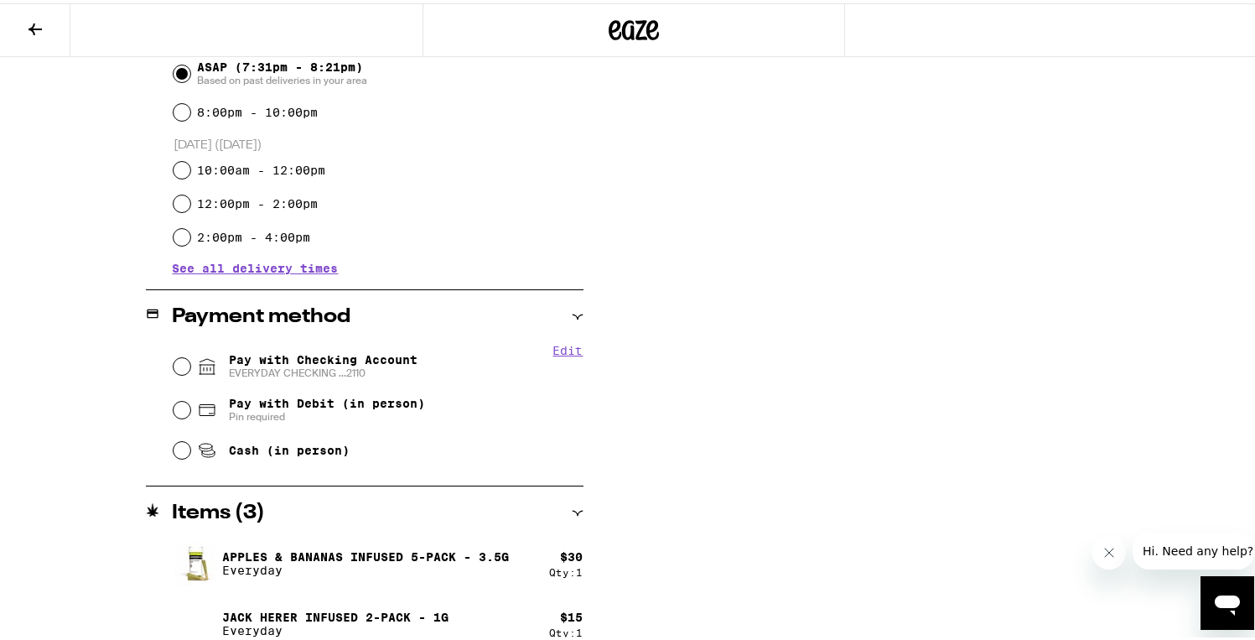
type textarea "door code 2873, walk to second level towards laundry room, take a right through…"
click at [175, 448] on input "Cash (in person)" at bounding box center [182, 446] width 17 height 17
radio input "true"
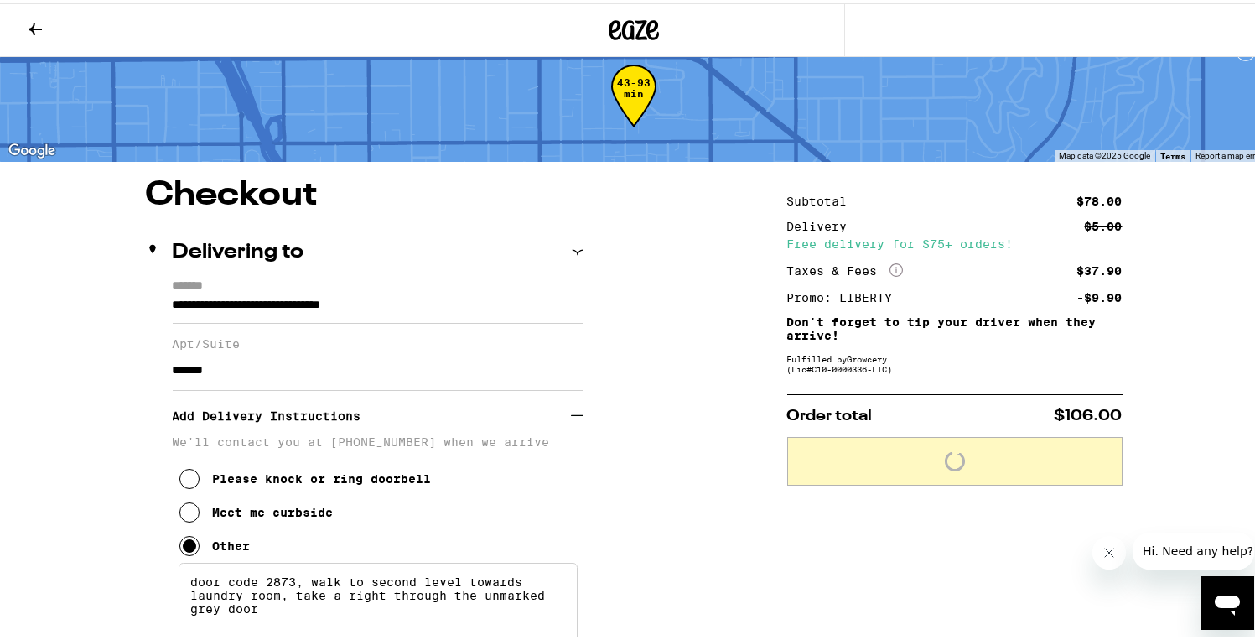
scroll to position [0, 0]
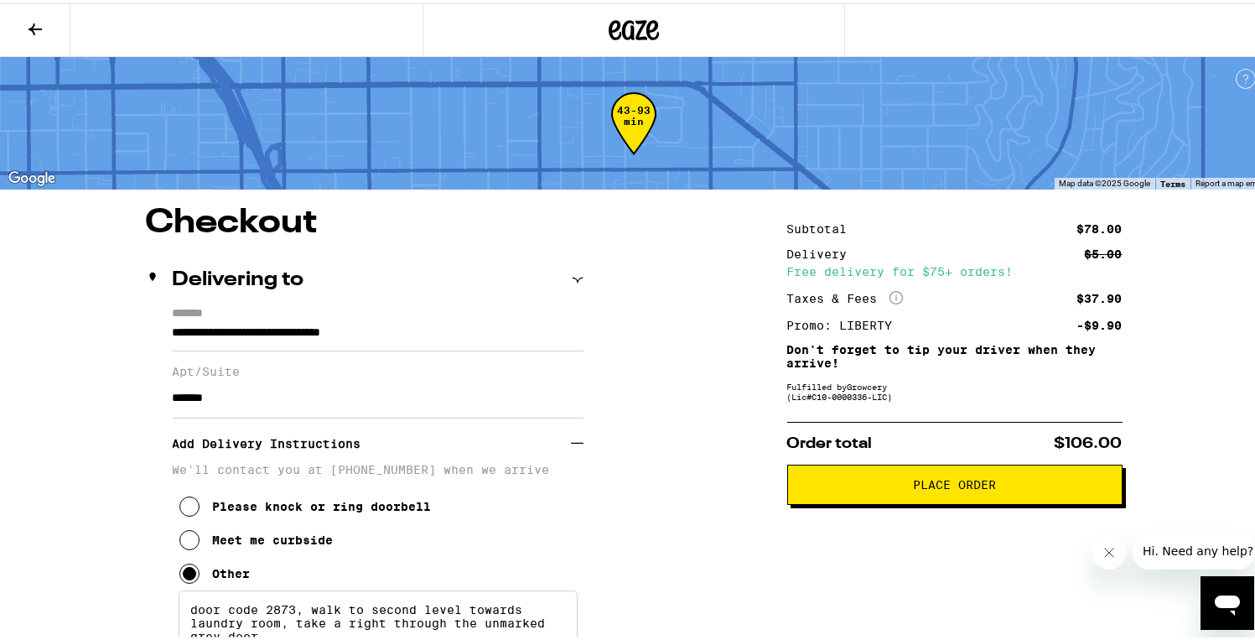
click at [869, 495] on button "Place Order" at bounding box center [954, 481] width 335 height 40
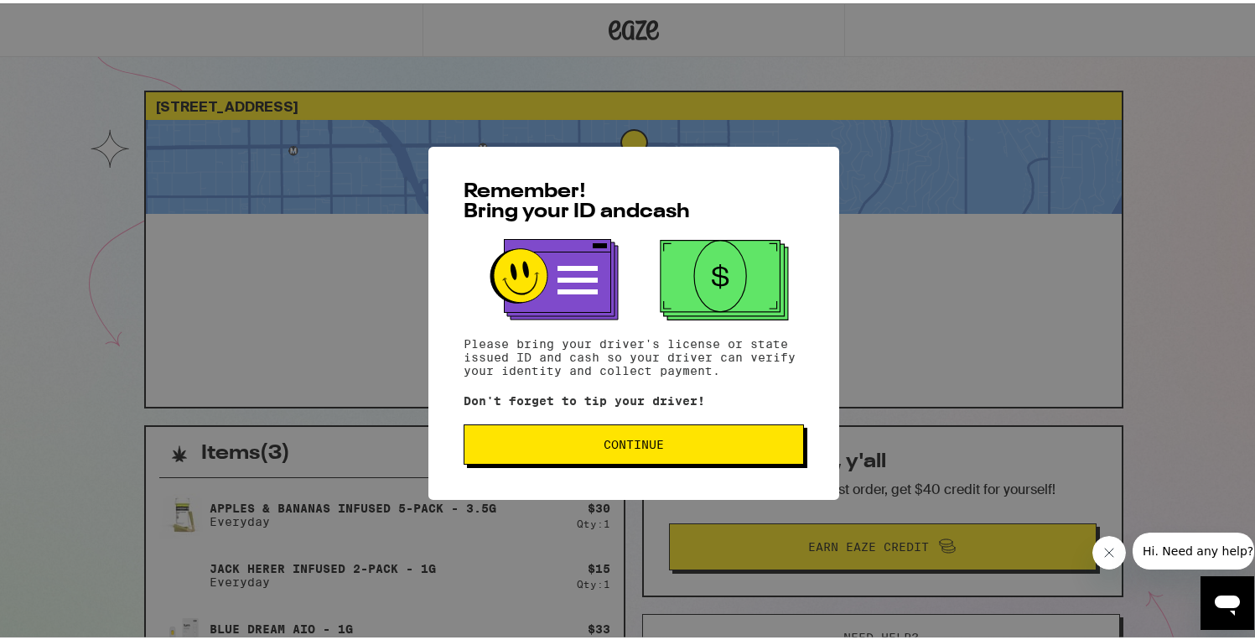
click at [735, 453] on button "Continue" at bounding box center [634, 441] width 340 height 40
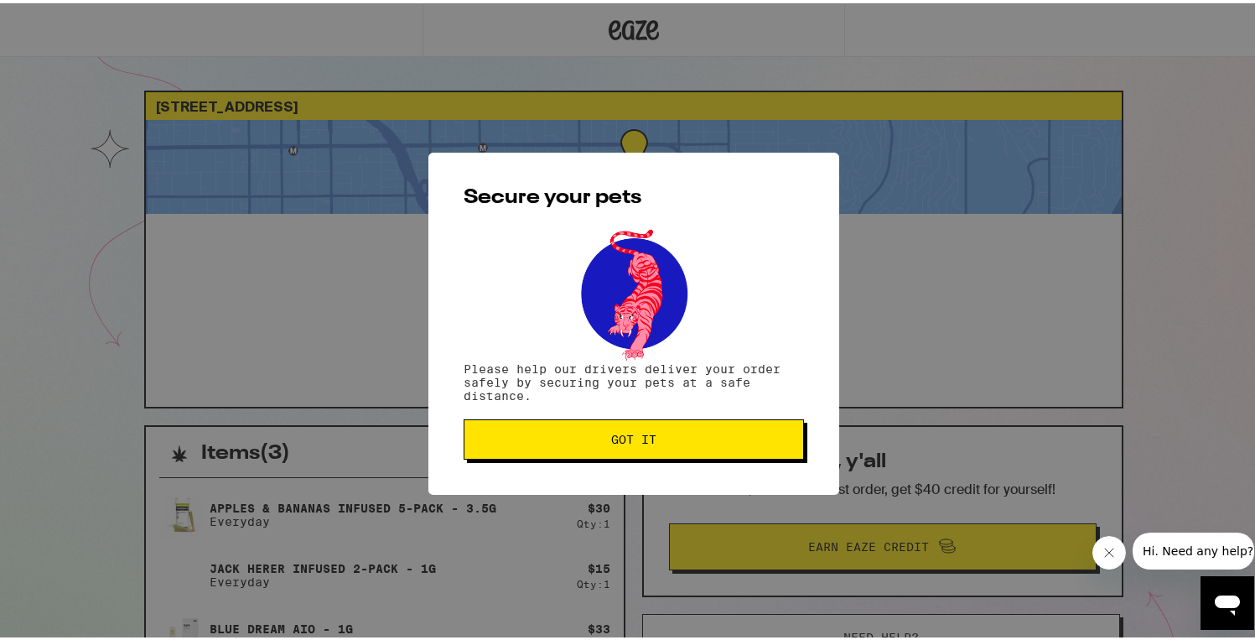
click at [743, 442] on span "Got it" at bounding box center [634, 436] width 312 height 12
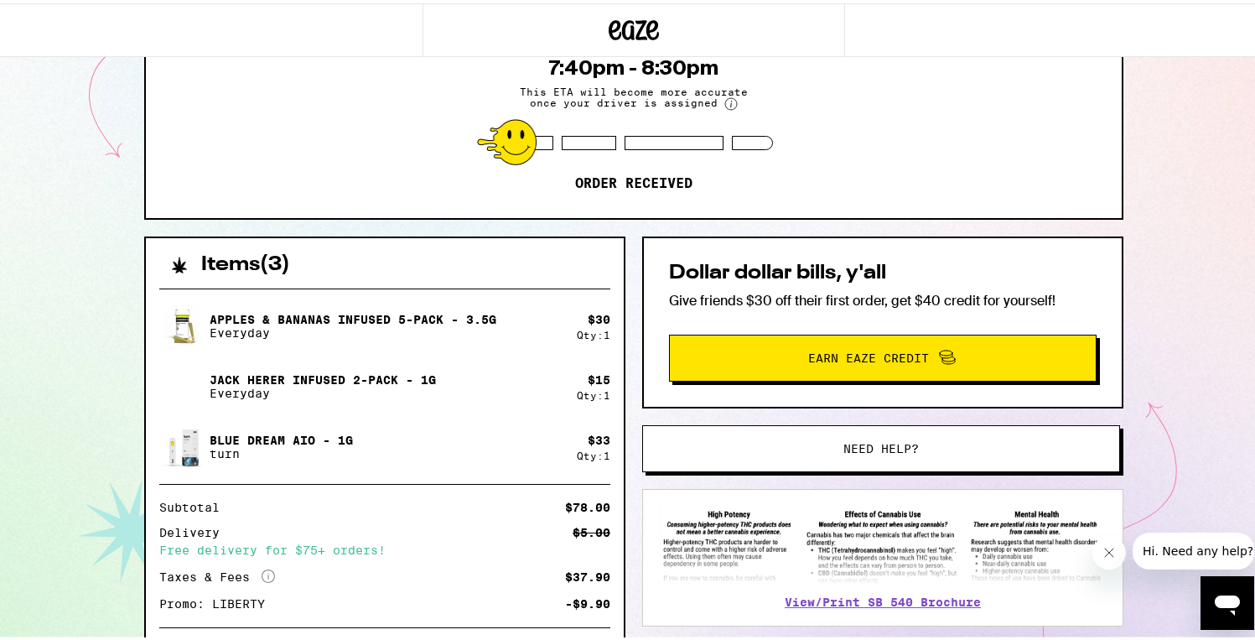
scroll to position [189, 0]
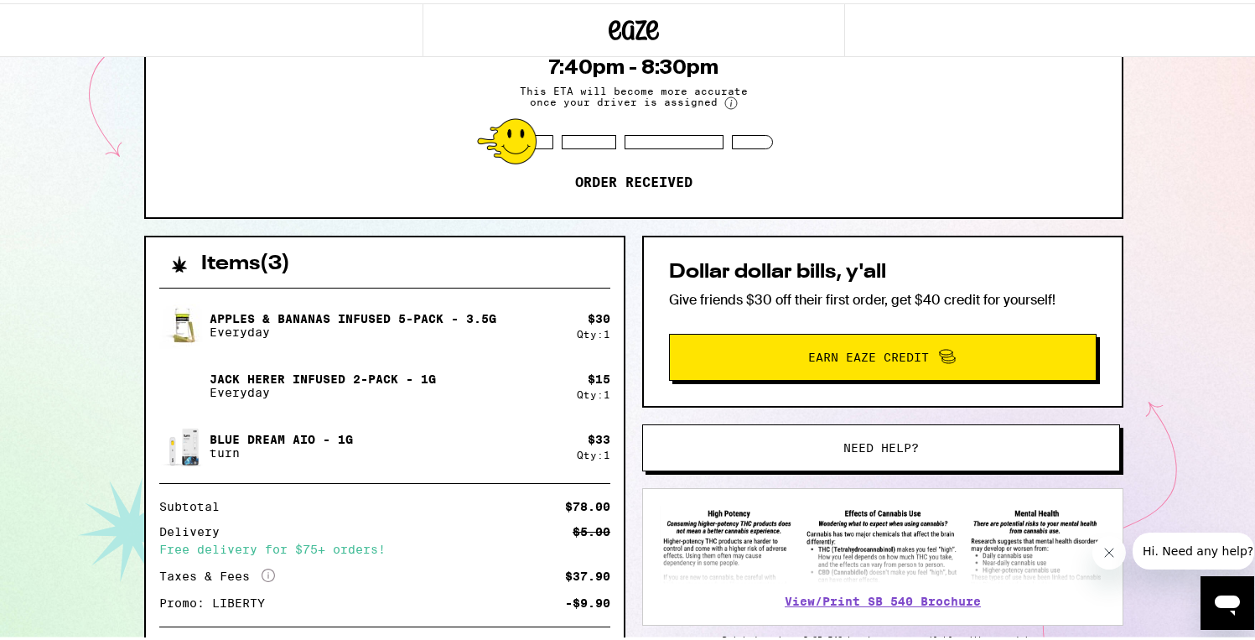
click at [1200, 336] on div "[STREET_ADDRESS] ETA 7:40pm - 8:30pm This ETA will become more accurate once yo…" at bounding box center [633, 274] width 1267 height 927
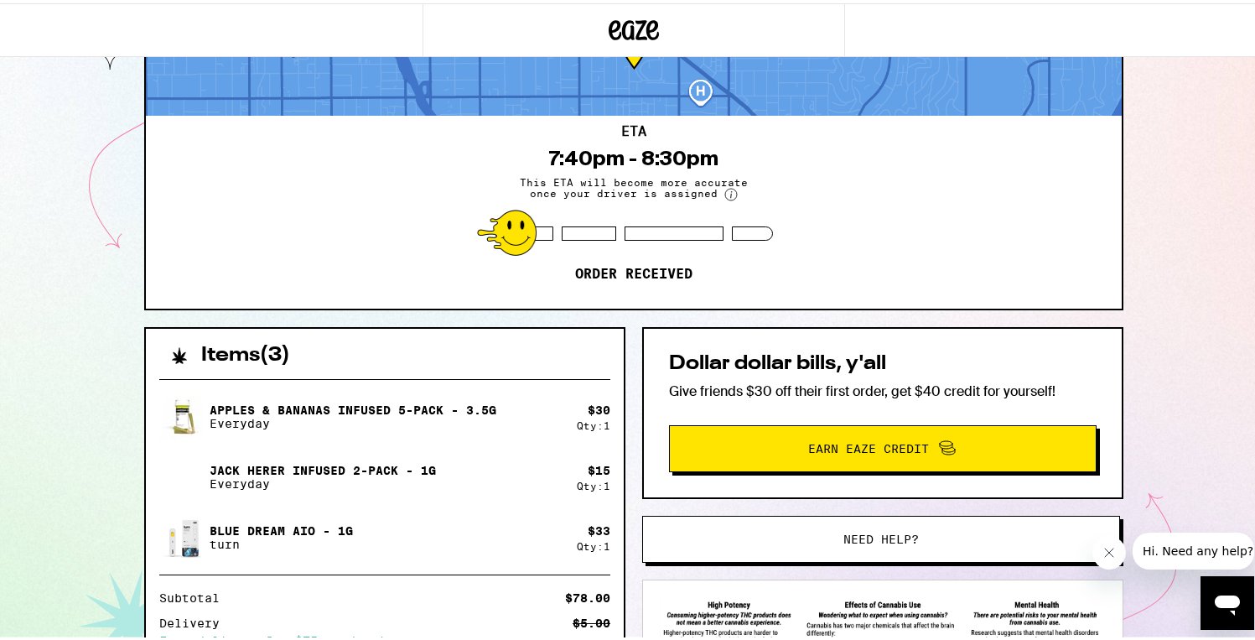
scroll to position [0, 0]
